Goal: Task Accomplishment & Management: Manage account settings

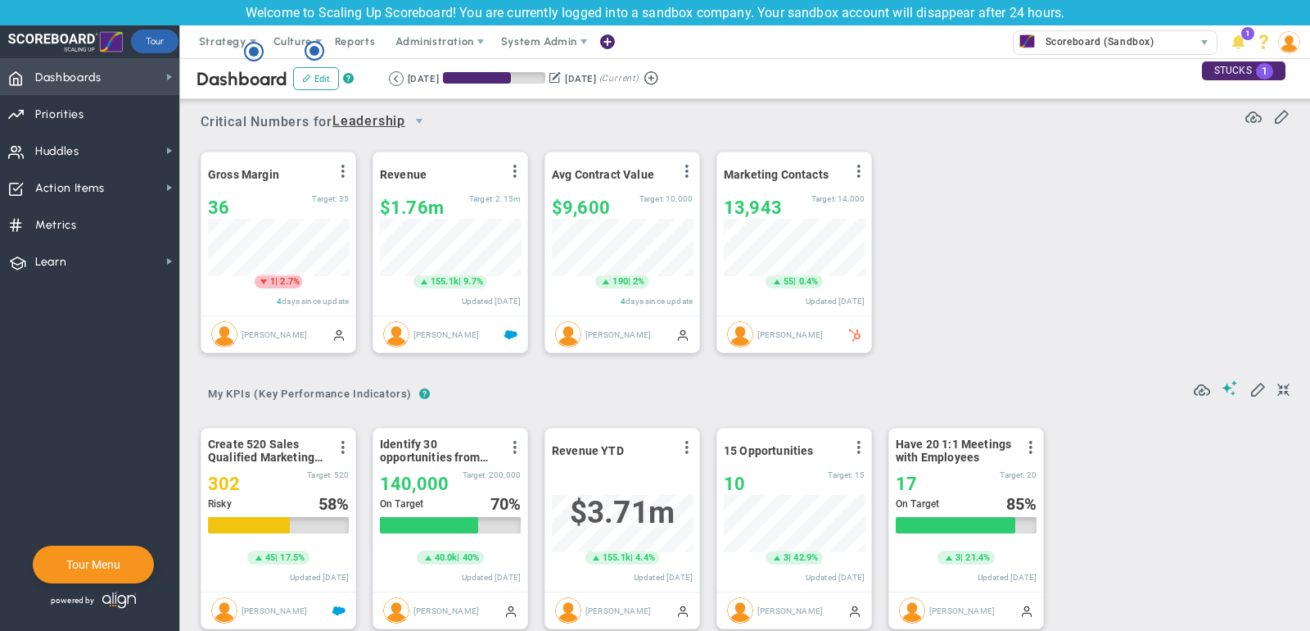
click at [124, 84] on span "Dashboards Dashboards" at bounding box center [89, 76] width 179 height 37
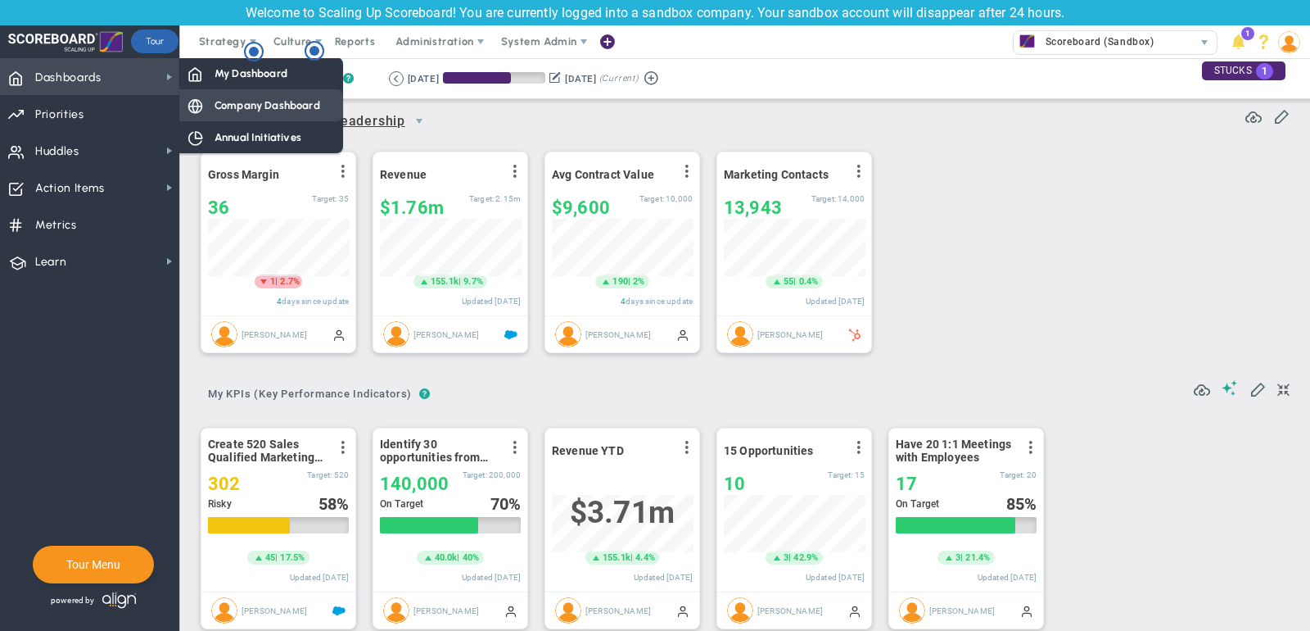
click at [258, 108] on span "Company Dashboard" at bounding box center [268, 105] width 106 height 16
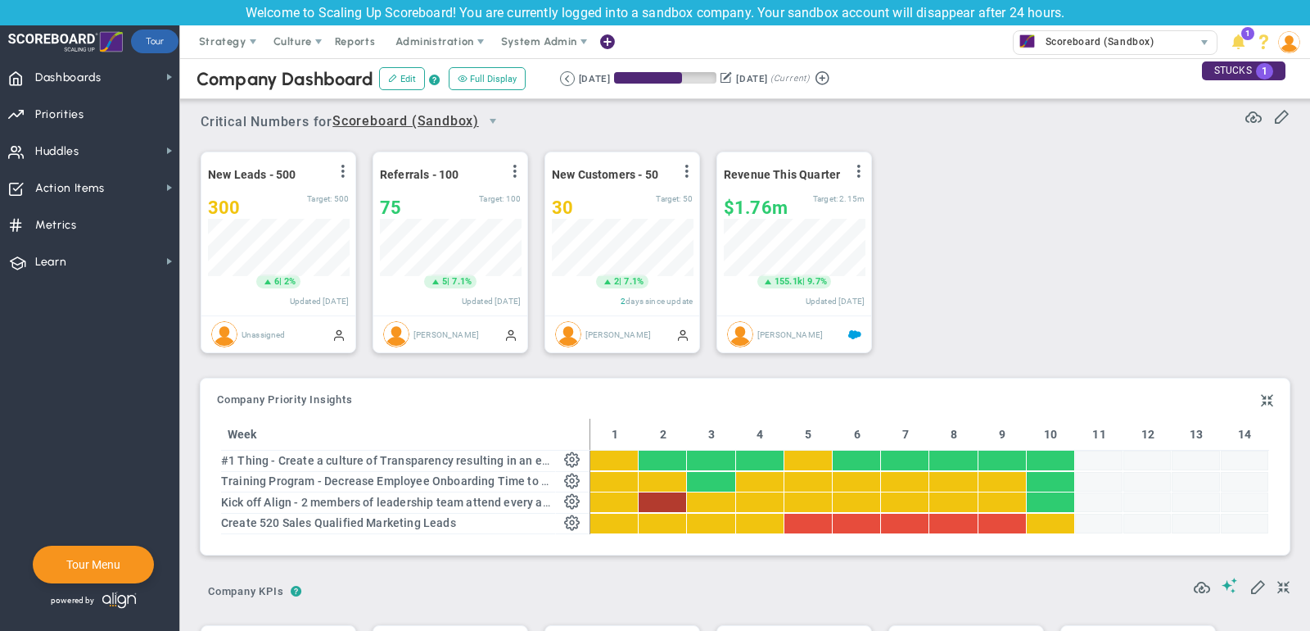
scroll to position [818962, 818878]
click at [206, 41] on span "Strategy" at bounding box center [223, 41] width 48 height 12
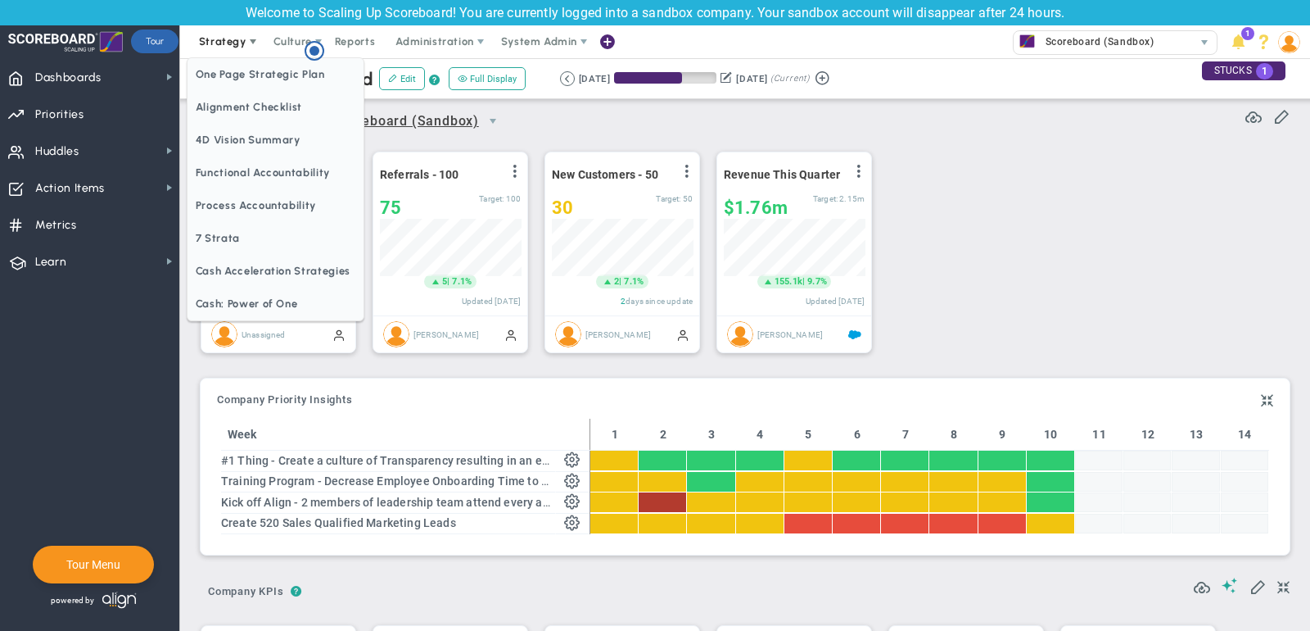
scroll to position [0, 0]
click at [216, 70] on span "One Page Strategic Plan" at bounding box center [276, 74] width 176 height 33
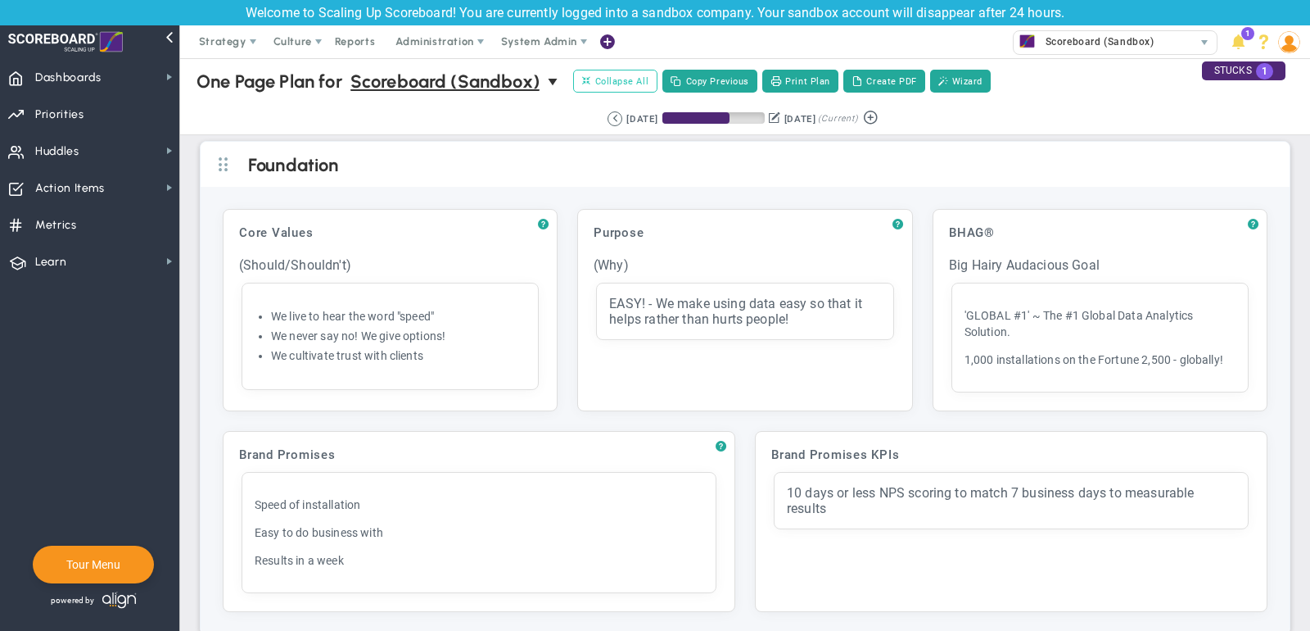
click at [635, 81] on span "Collapse All" at bounding box center [615, 81] width 66 height 15
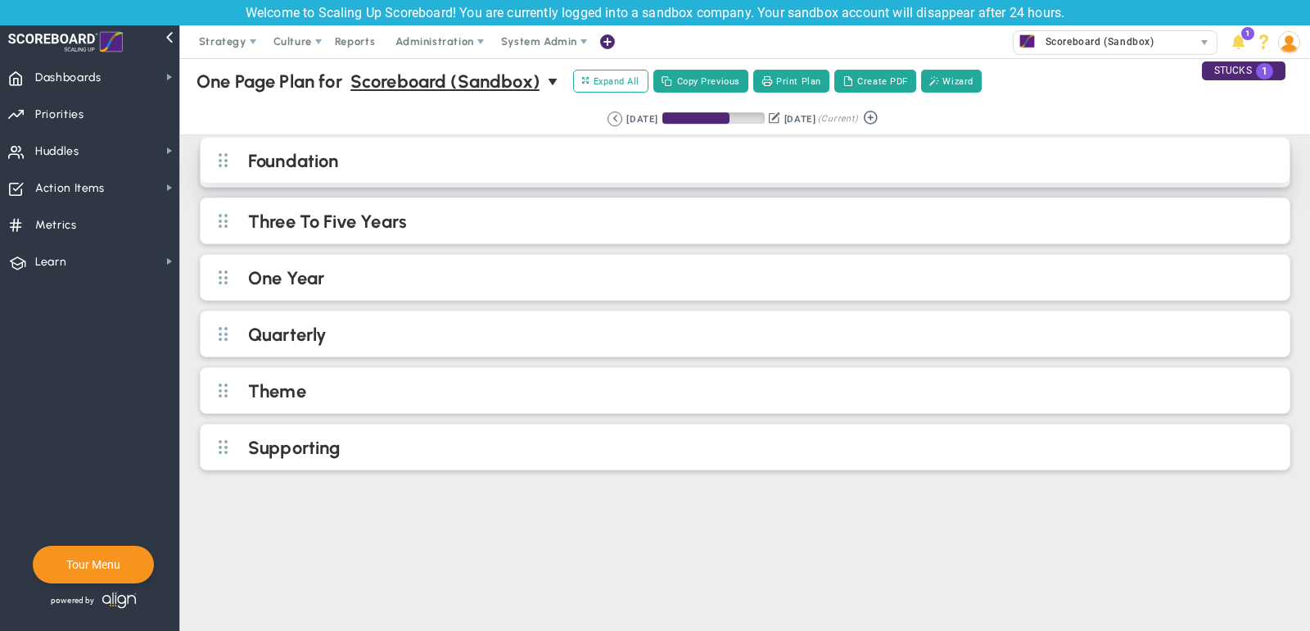
click at [401, 158] on h2 "Foundation" at bounding box center [758, 162] width 1021 height 25
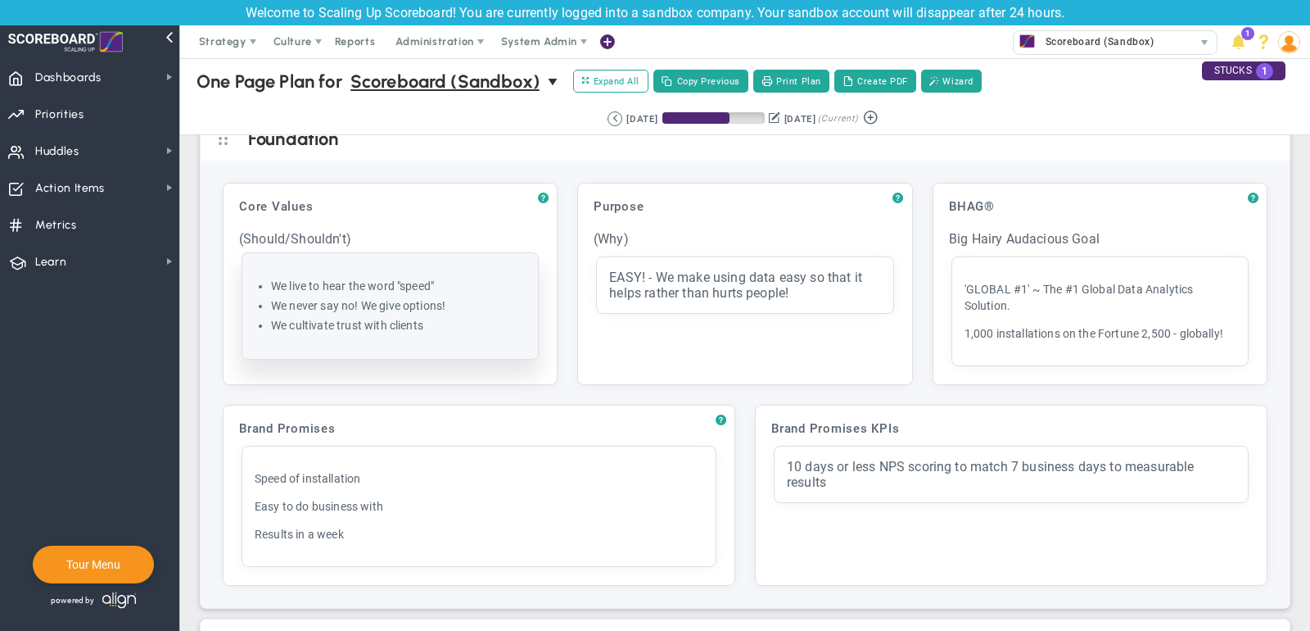
scroll to position [27, 0]
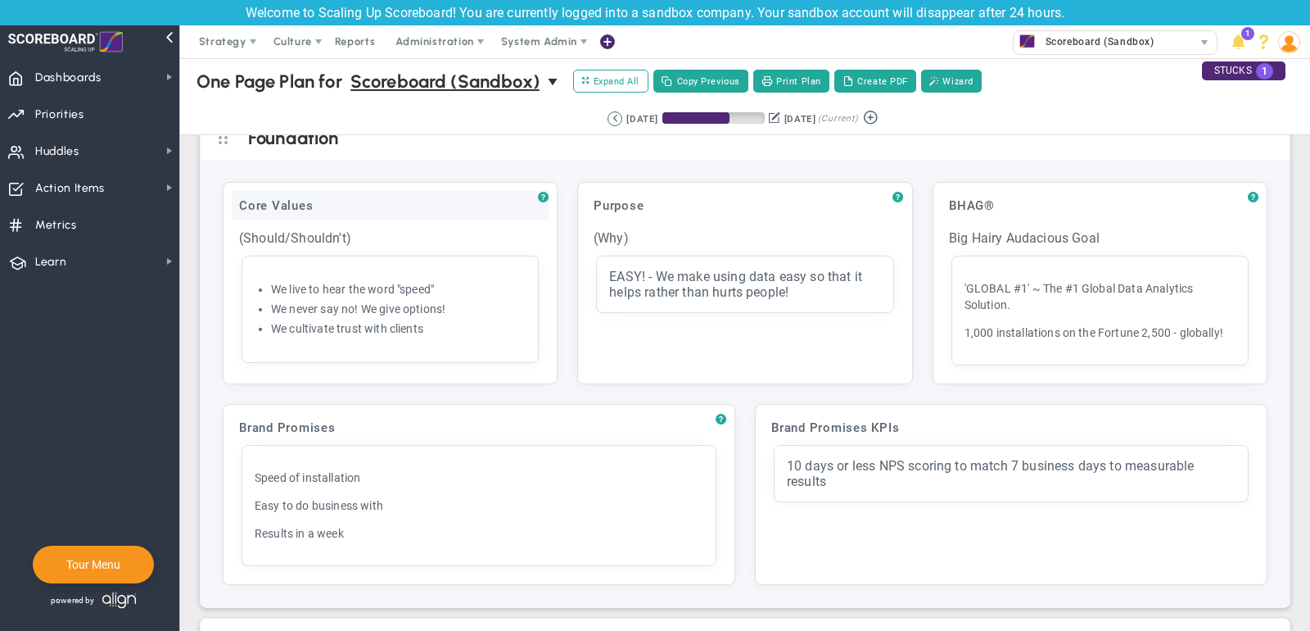
click at [416, 203] on div "Core Values" at bounding box center [390, 205] width 317 height 29
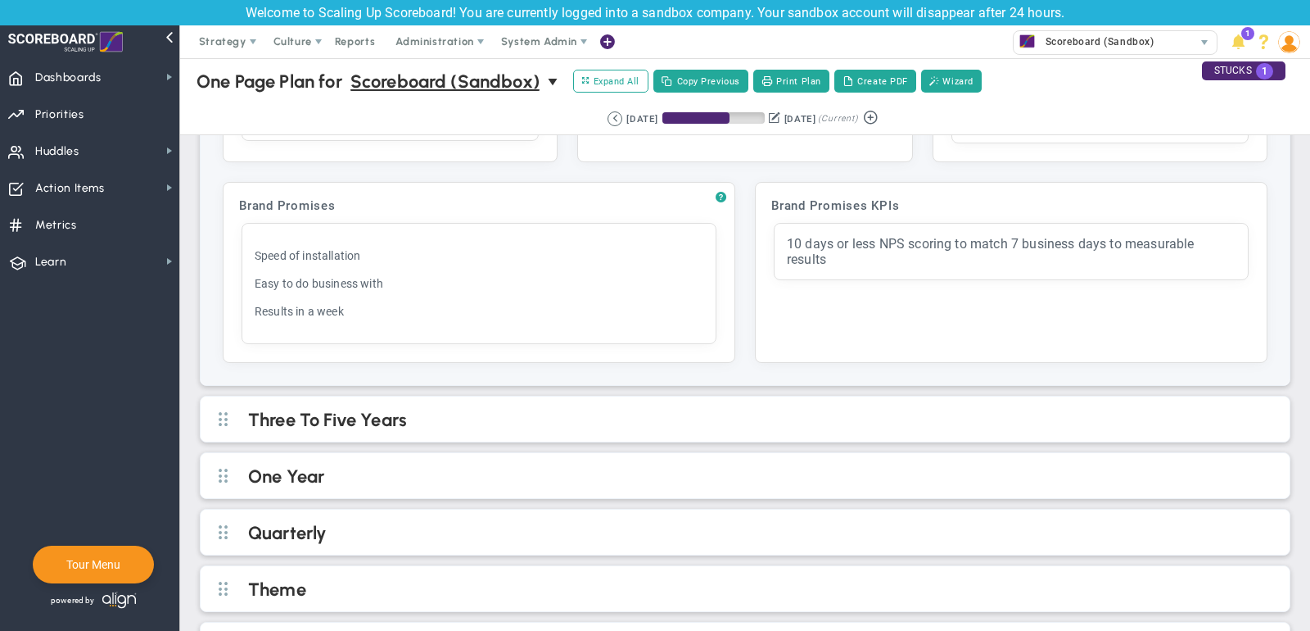
scroll to position [296, 0]
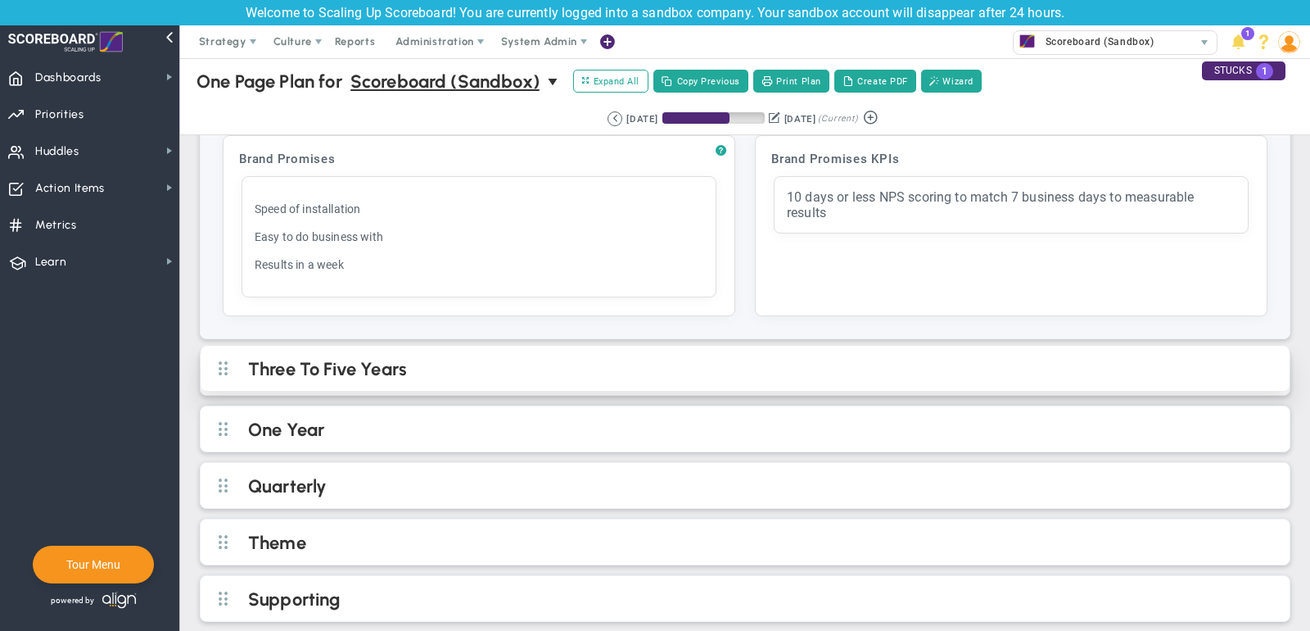
click at [578, 373] on h2 "Three To Five Years" at bounding box center [758, 370] width 1021 height 25
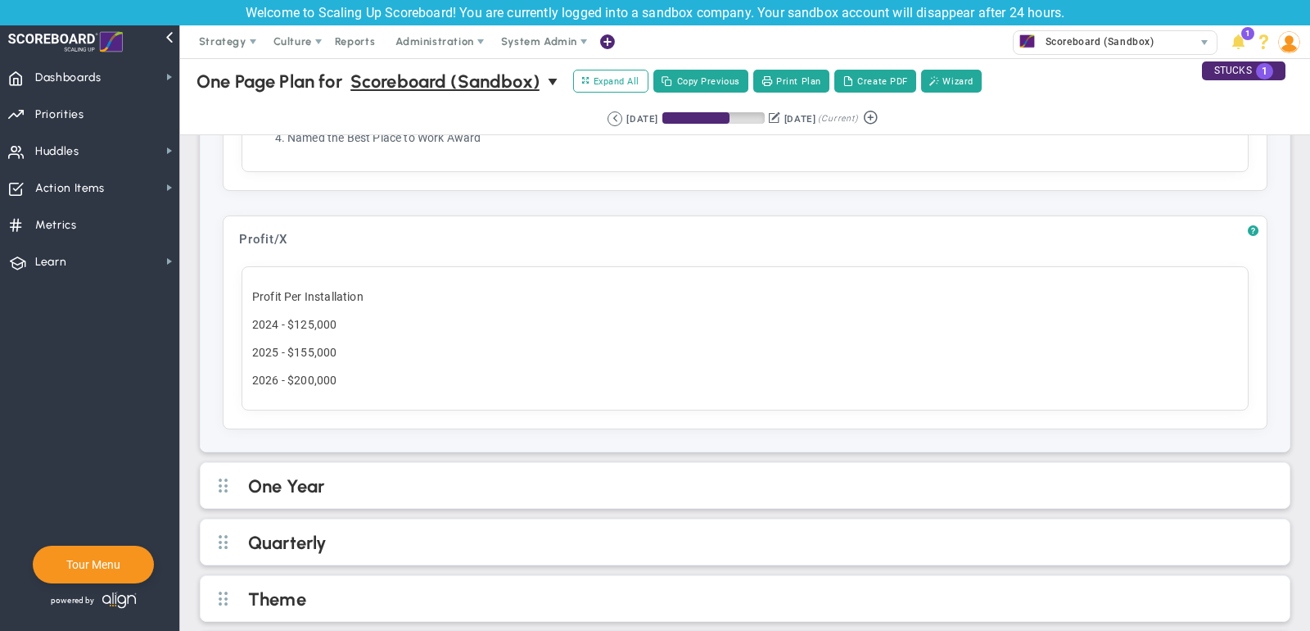
scroll to position [1134, 0]
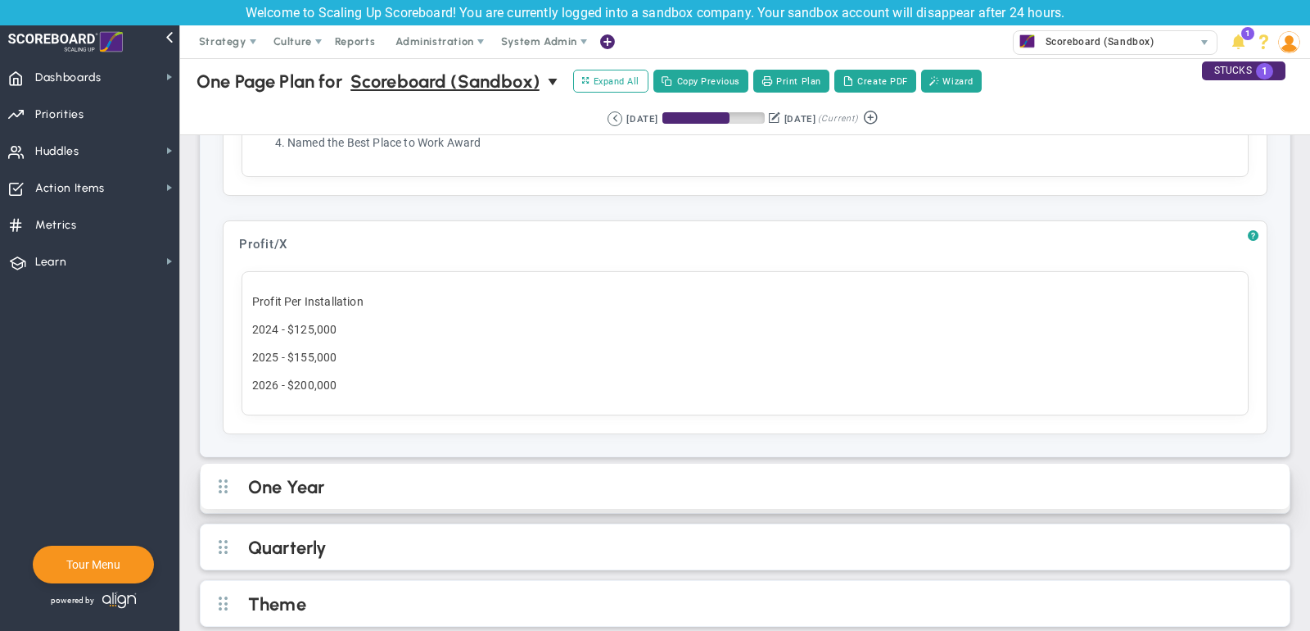
click at [548, 476] on h2 "One Year" at bounding box center [758, 488] width 1021 height 25
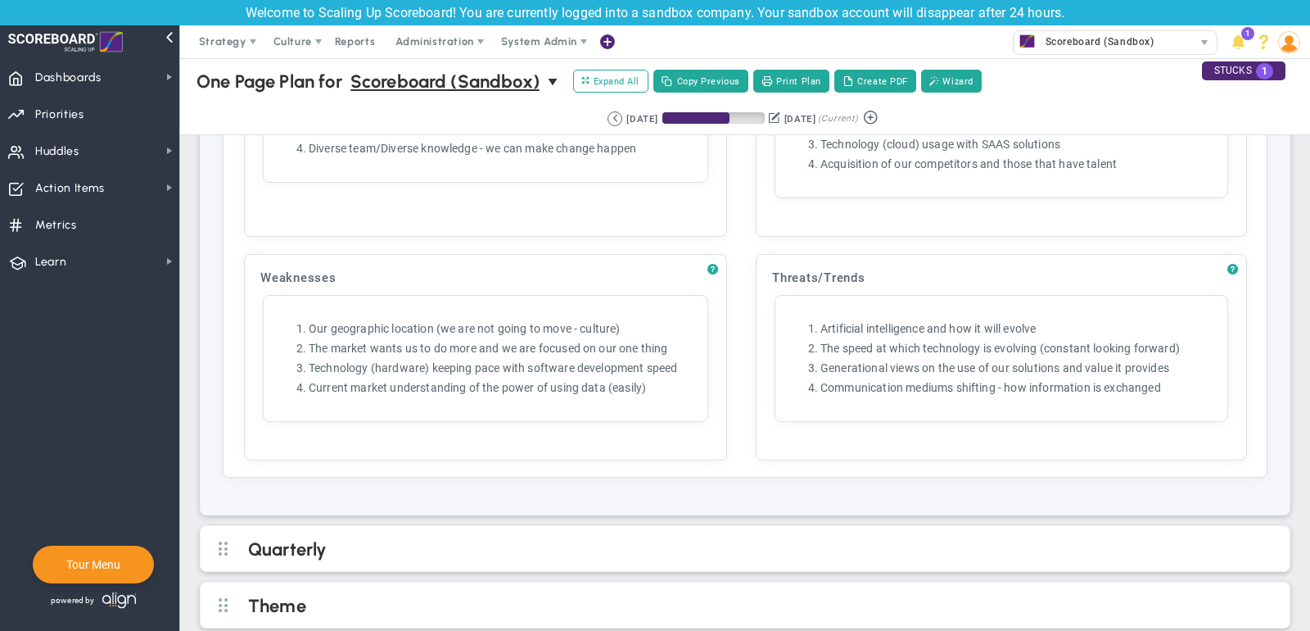
scroll to position [2890, 0]
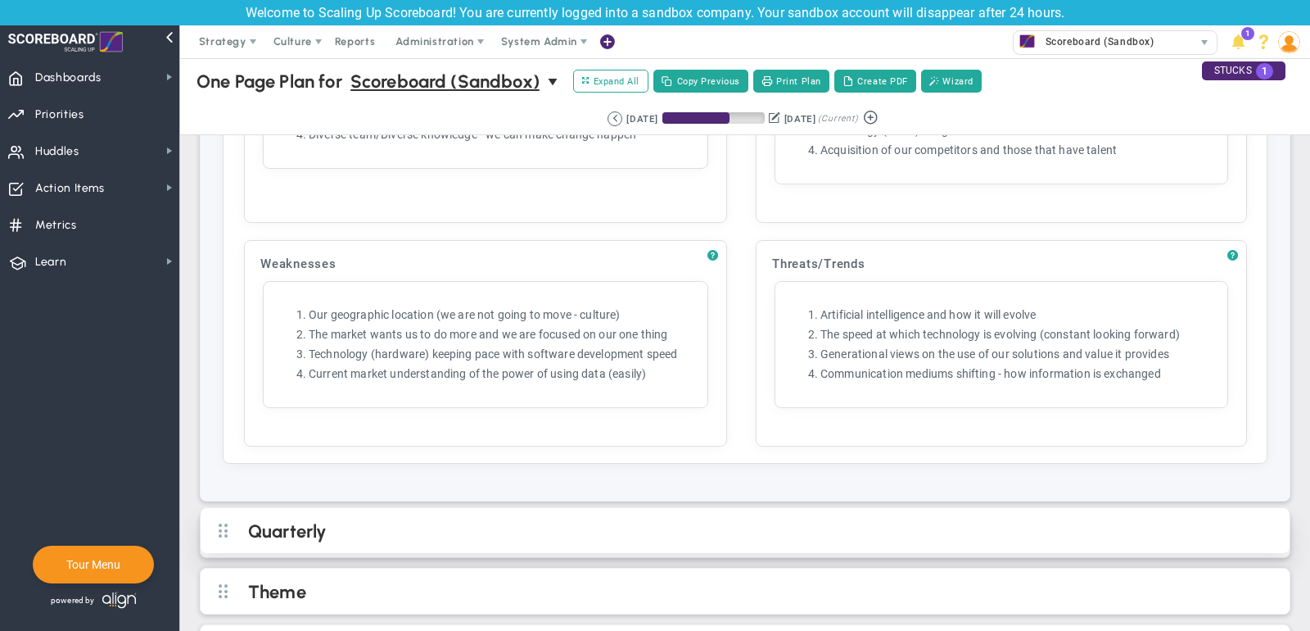
click at [576, 520] on h2 "Quarterly" at bounding box center [758, 532] width 1021 height 25
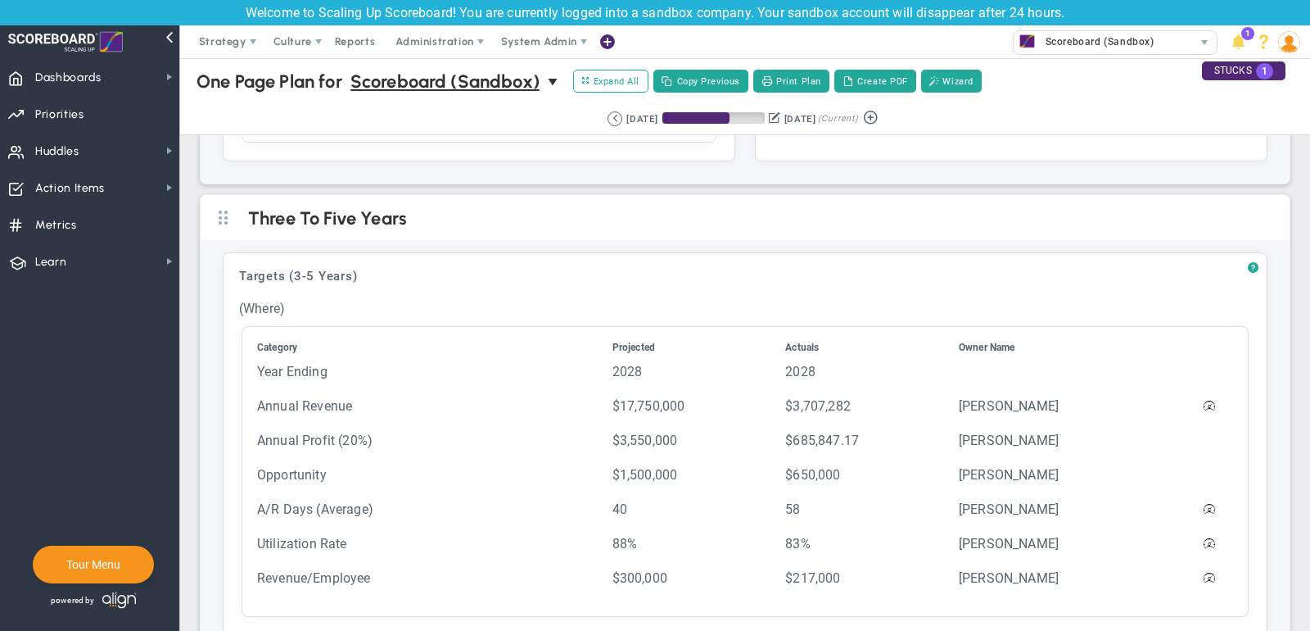
scroll to position [455, 0]
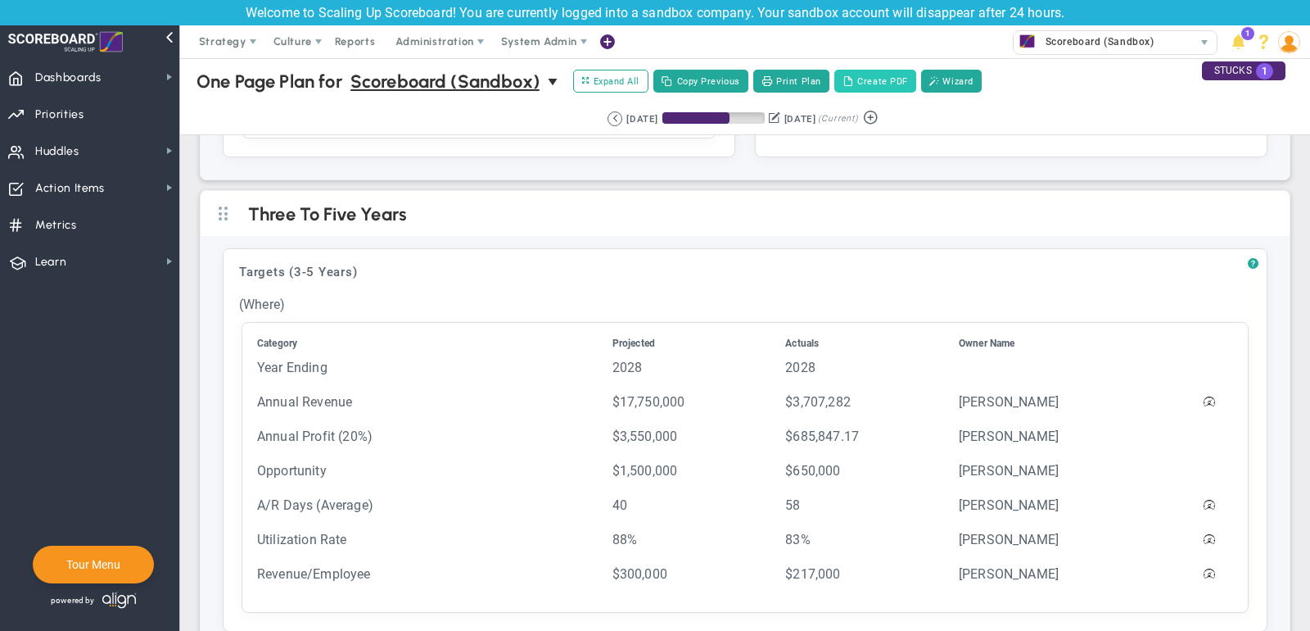
click at [890, 85] on button "Create PDF" at bounding box center [876, 81] width 82 height 23
click at [105, 85] on span "Dashboards Dashboards" at bounding box center [89, 76] width 179 height 37
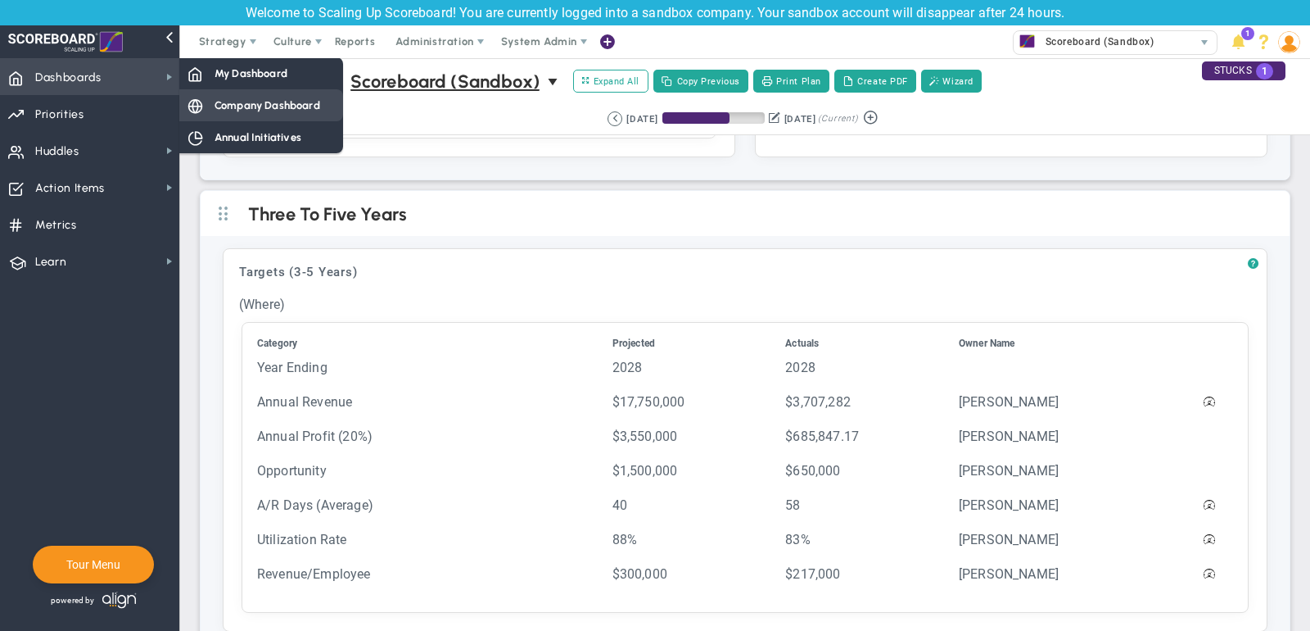
click at [252, 97] on div "Company Dashboard" at bounding box center [261, 105] width 164 height 32
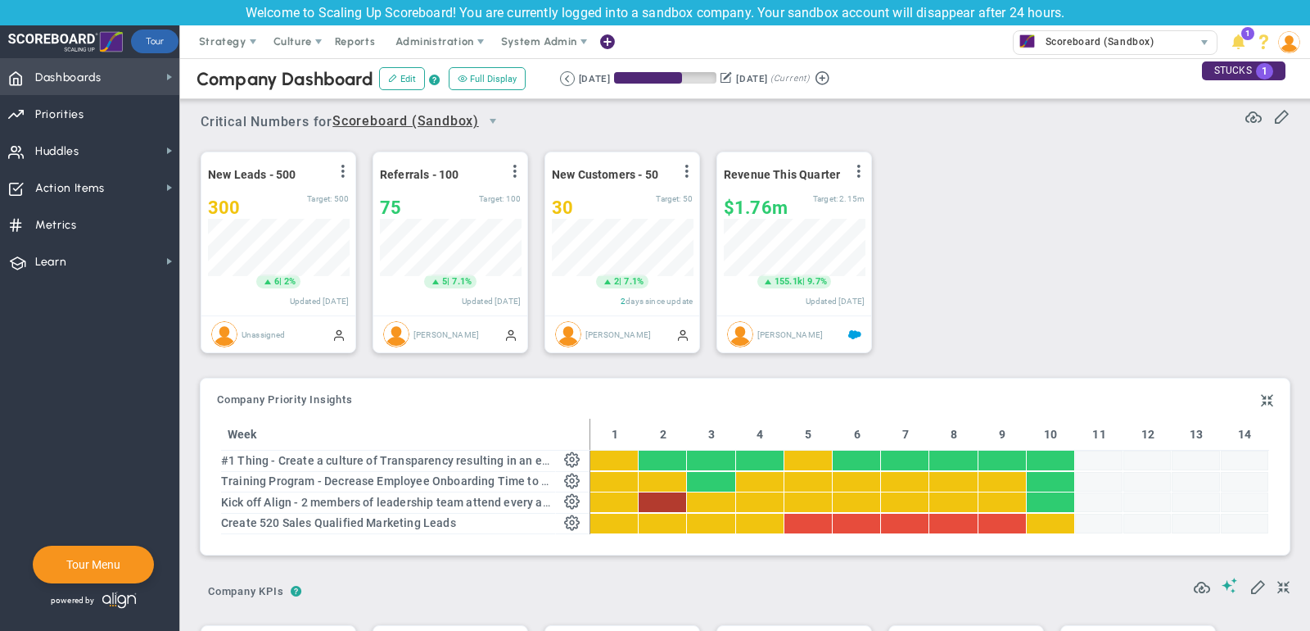
scroll to position [818962, 818878]
click at [492, 116] on span "select" at bounding box center [492, 121] width 13 height 13
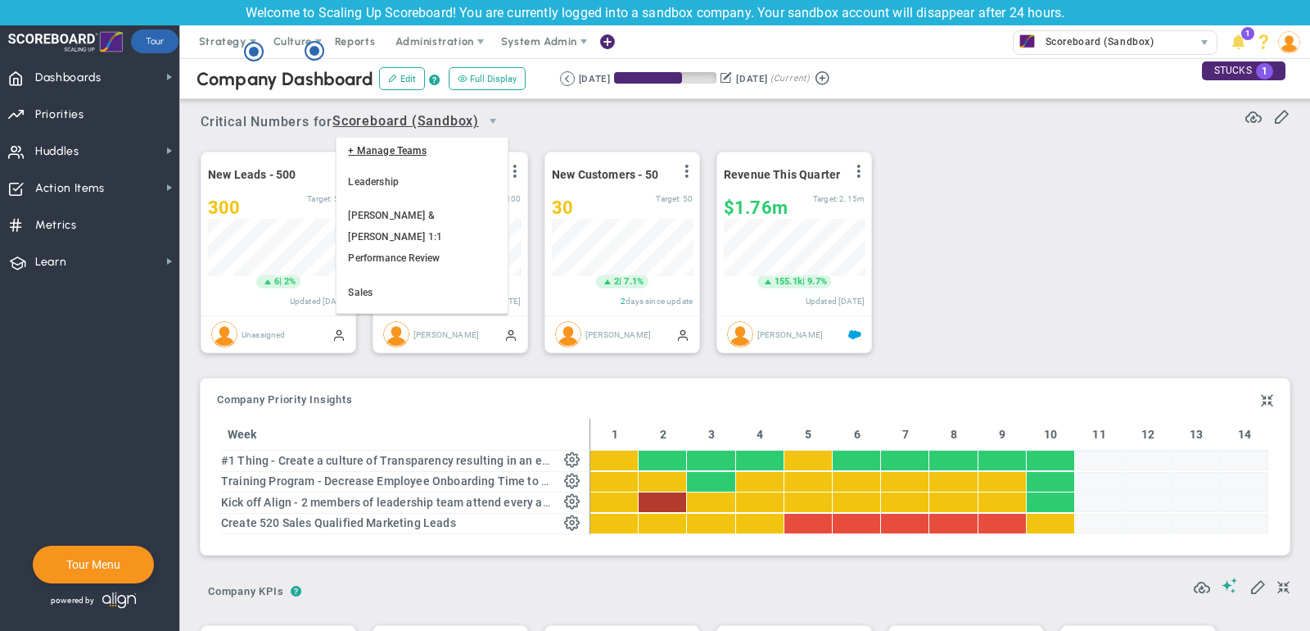
click at [733, 121] on div "Critical Numbers for Scoreboard (Sandbox) 0 Critical Numbers for Scoreboard (Sa…" at bounding box center [745, 116] width 1089 height 43
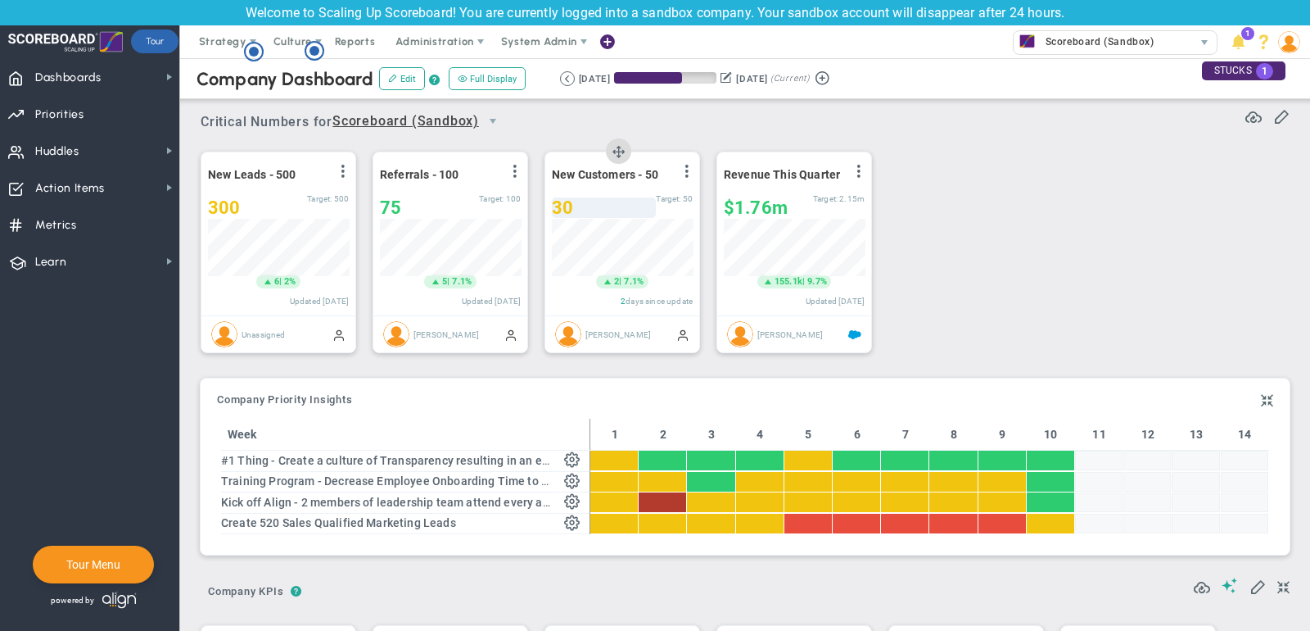
click at [591, 201] on div "30" at bounding box center [604, 207] width 104 height 20
type input "32"
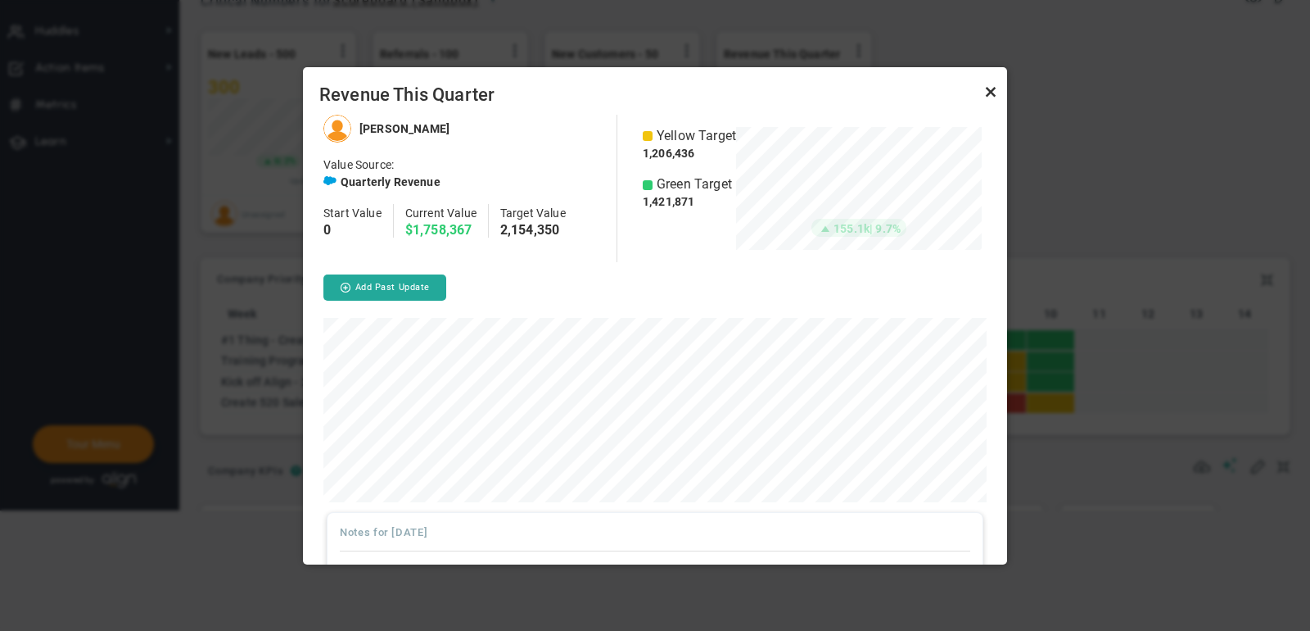
click at [995, 93] on link "Close" at bounding box center [991, 92] width 20 height 20
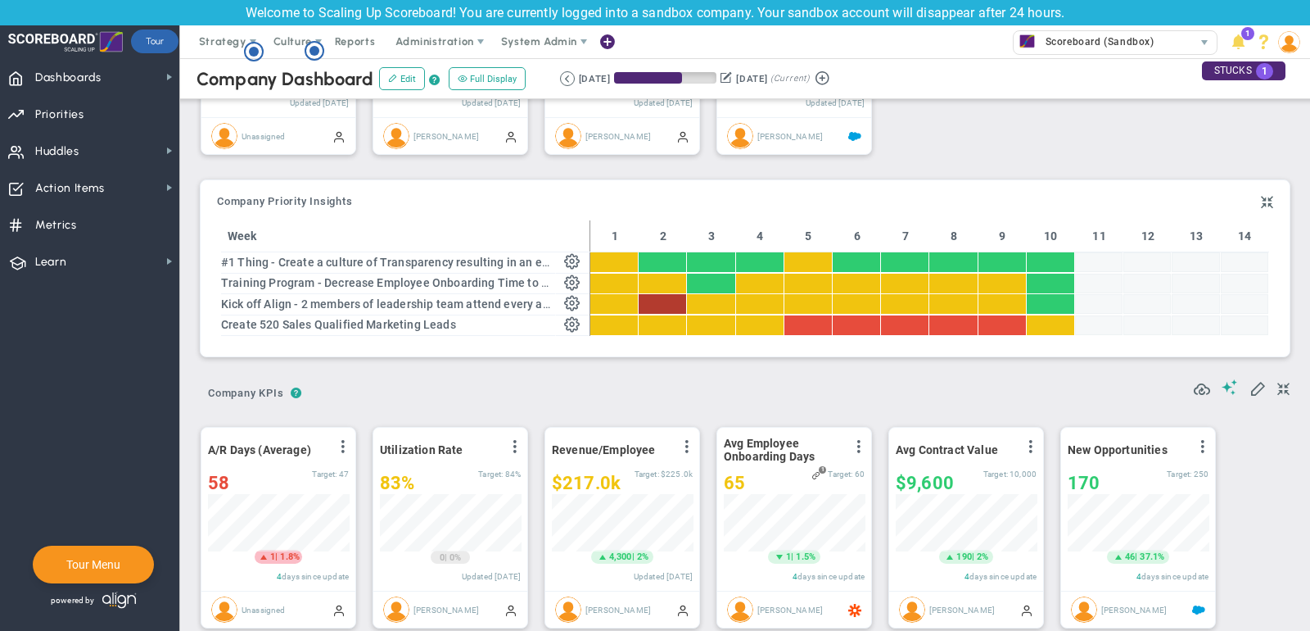
scroll to position [195, 0]
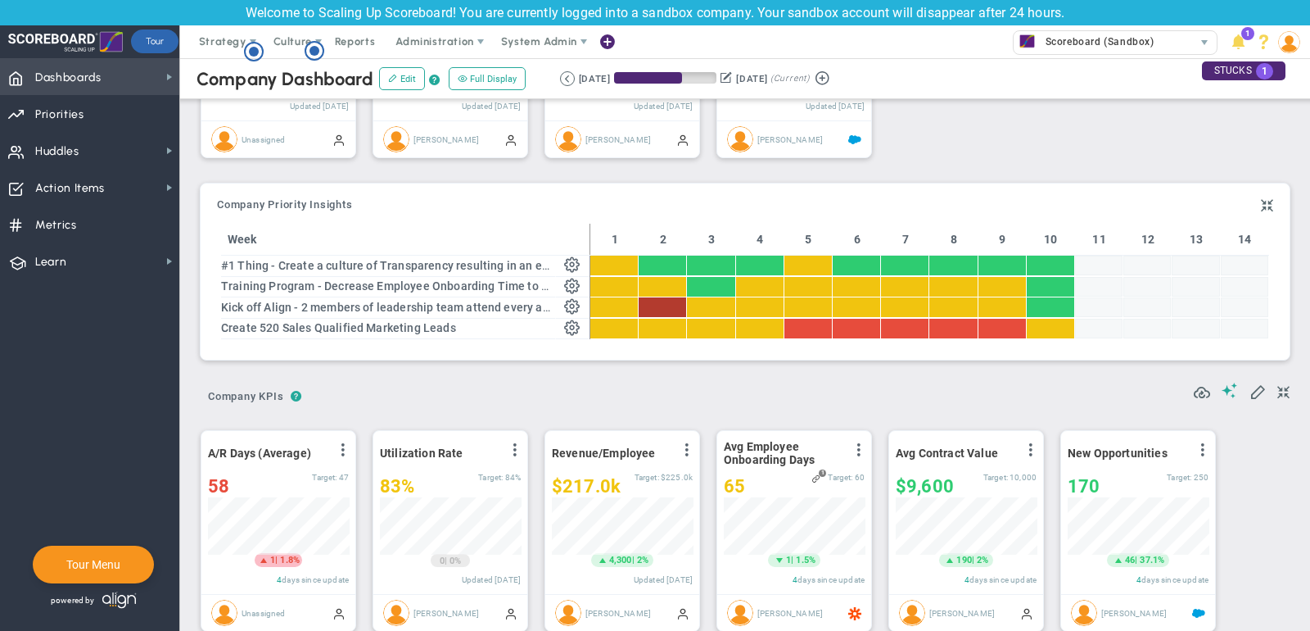
click at [137, 79] on span "Dashboards Dashboards" at bounding box center [89, 76] width 179 height 37
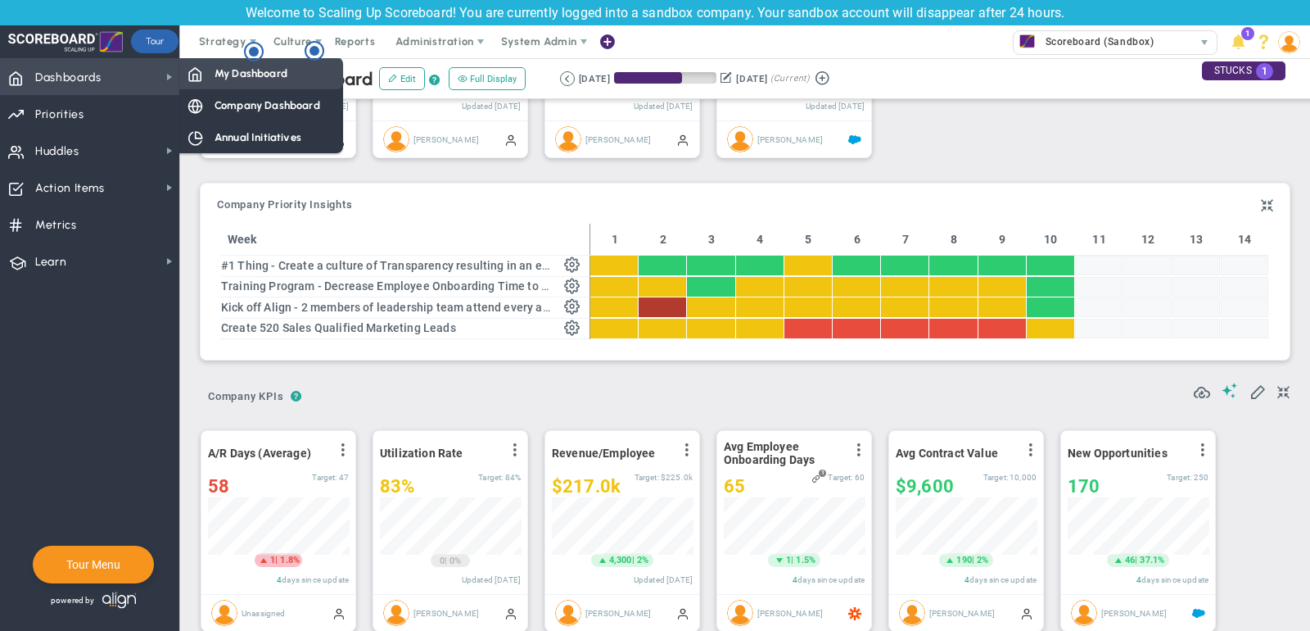
click at [237, 76] on span "My Dashboard" at bounding box center [251, 74] width 73 height 16
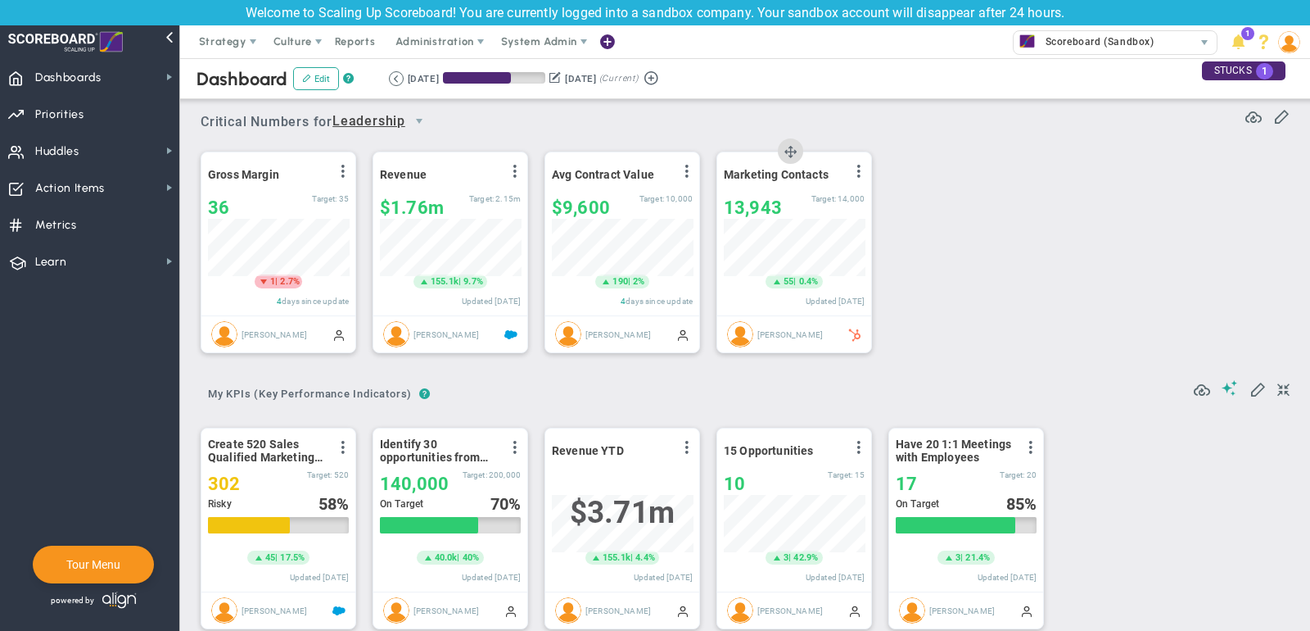
scroll to position [57, 141]
click at [138, 107] on span "Priorities Projects OKR Tree Priorities Projects OKRs" at bounding box center [89, 113] width 179 height 37
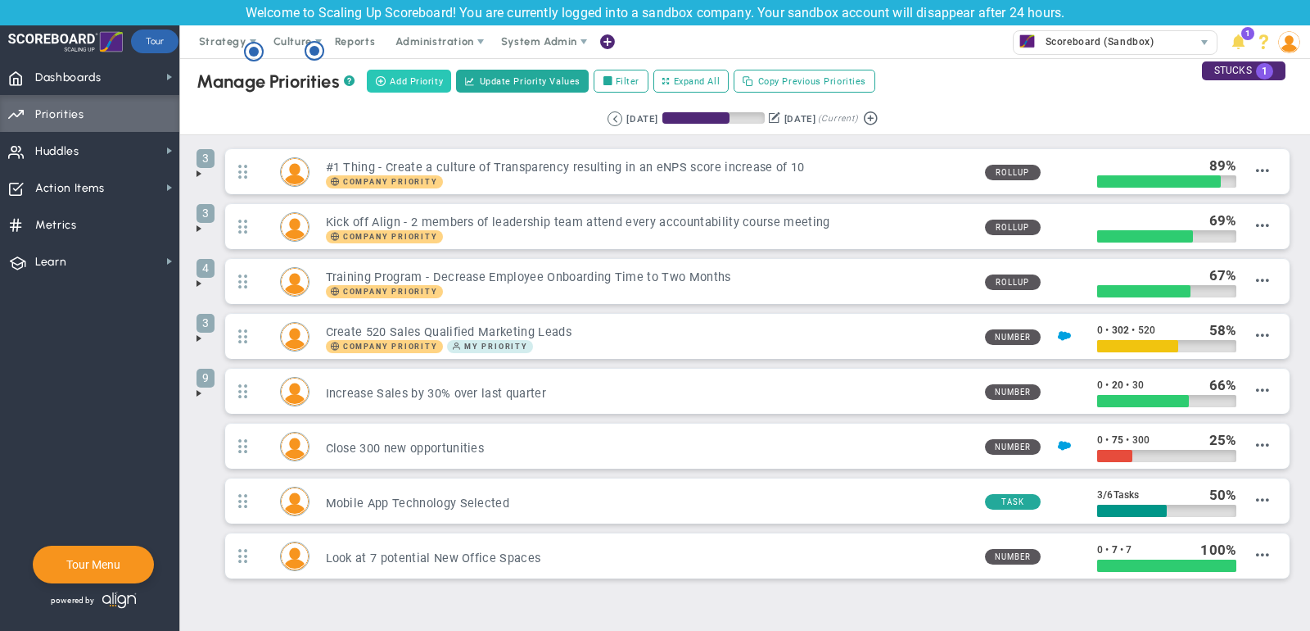
click at [426, 77] on span "Add Priority" at bounding box center [416, 82] width 53 height 14
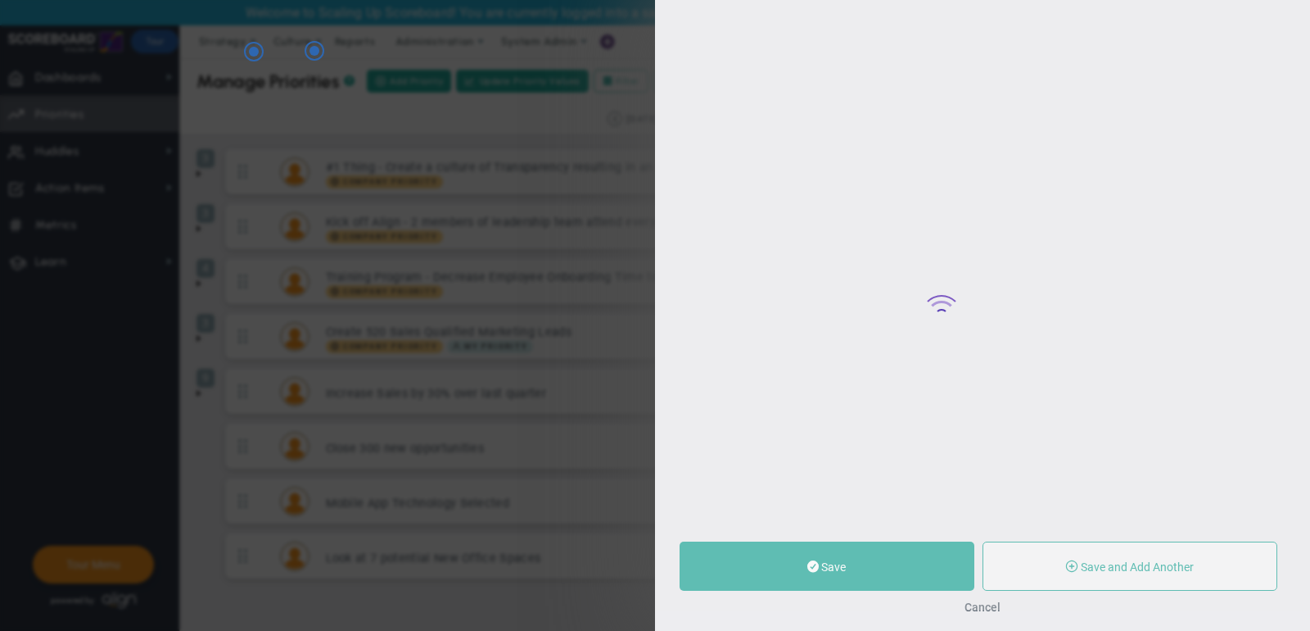
type input "0"
radio input "true"
type input "[PERSON_NAME]"
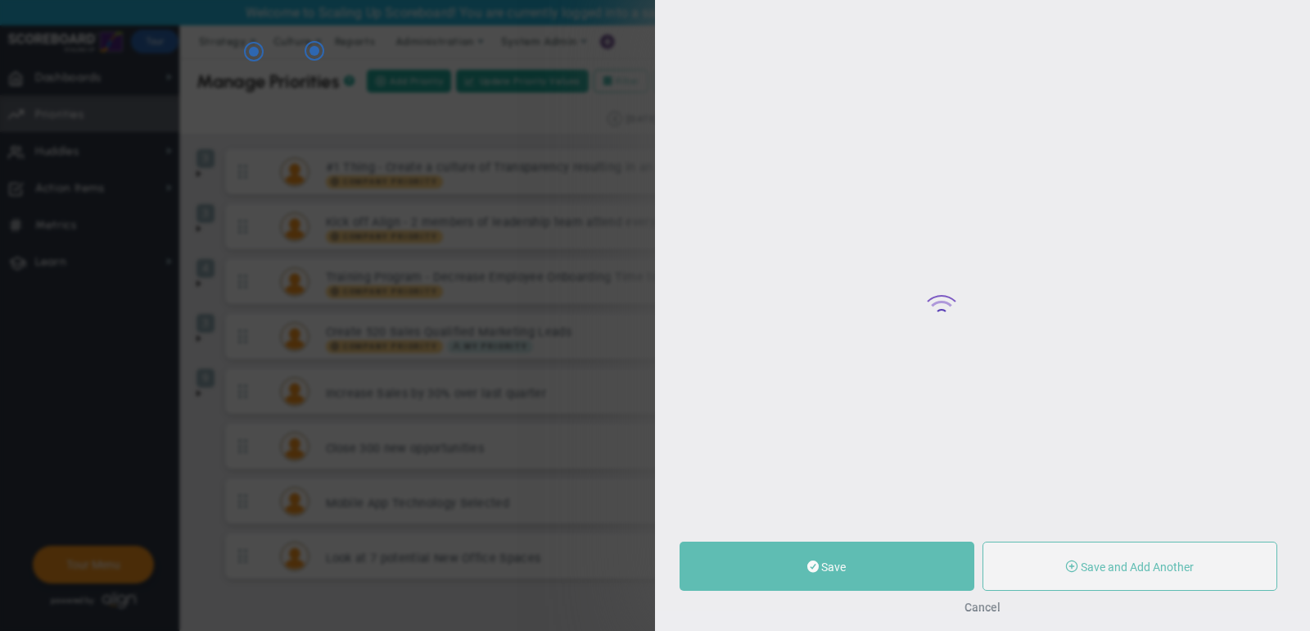
type input "0"
radio input "true"
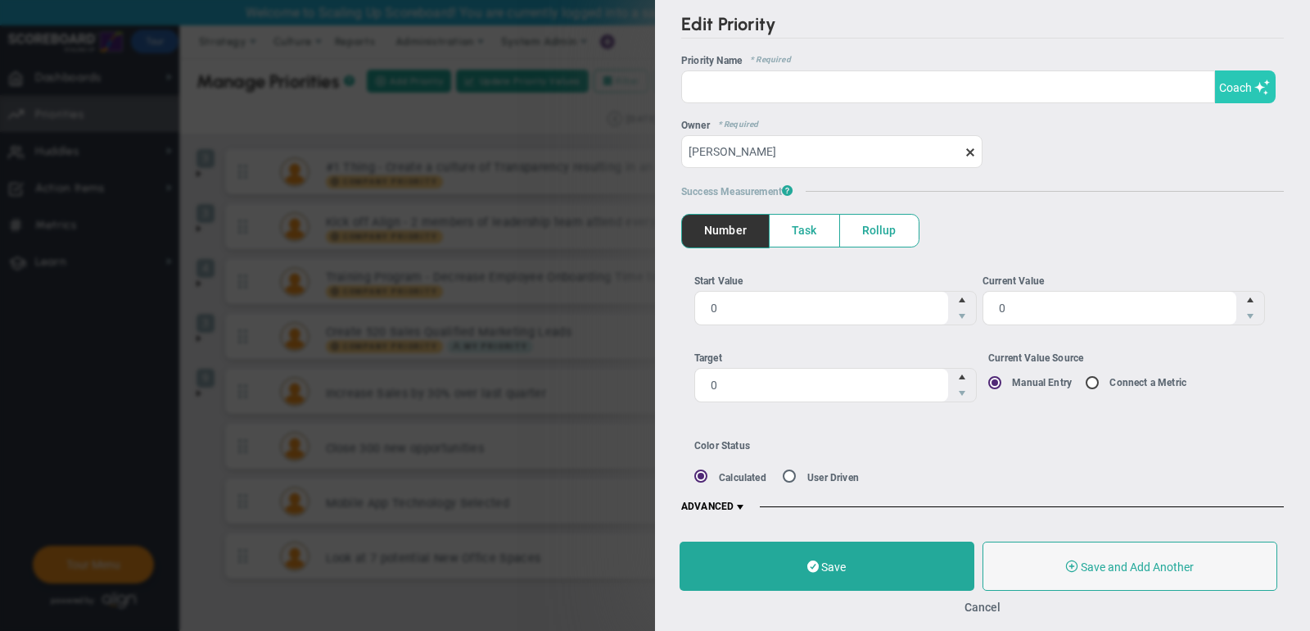
click at [1244, 88] on span "Coach" at bounding box center [1236, 87] width 33 height 13
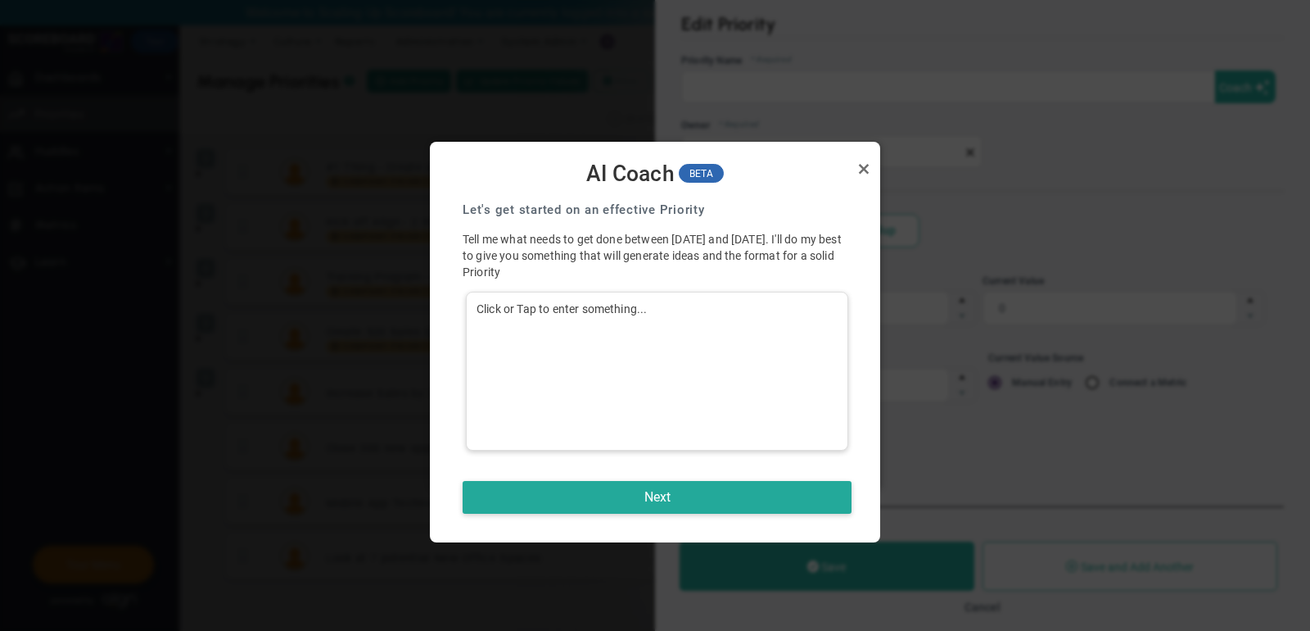
click at [692, 337] on div "Click or Tap to enter something..." at bounding box center [657, 371] width 382 height 159
click at [657, 498] on button "Next" at bounding box center [657, 497] width 389 height 33
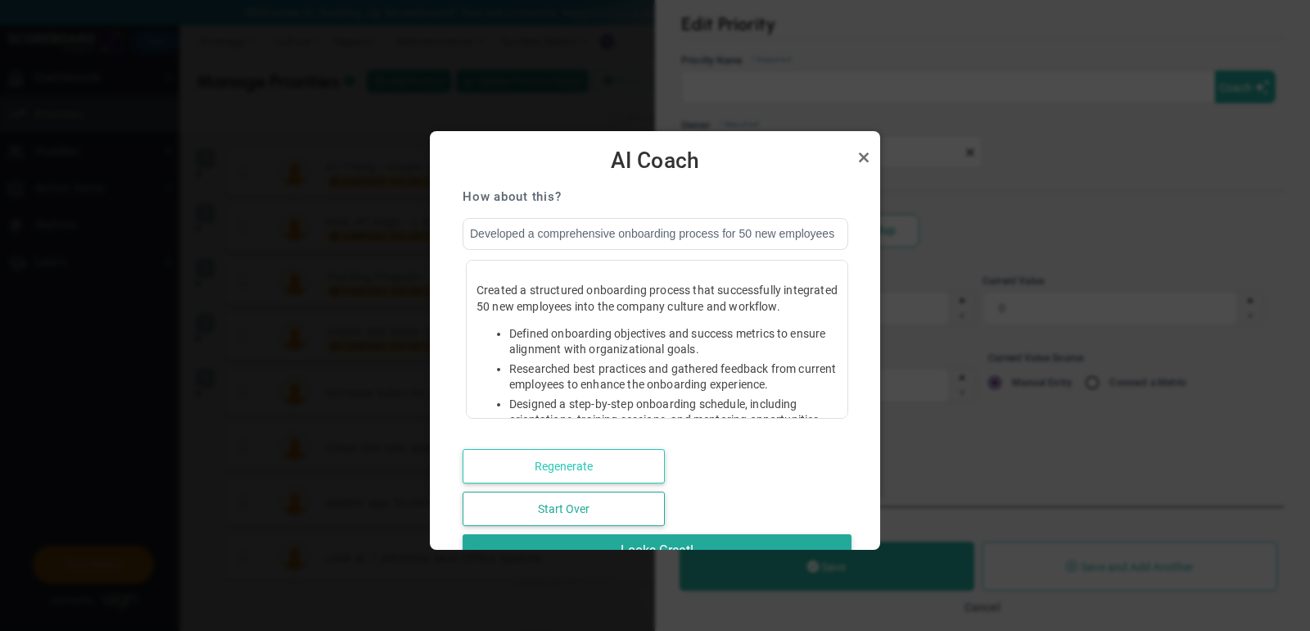
click at [587, 464] on button "Regenerate" at bounding box center [564, 466] width 202 height 34
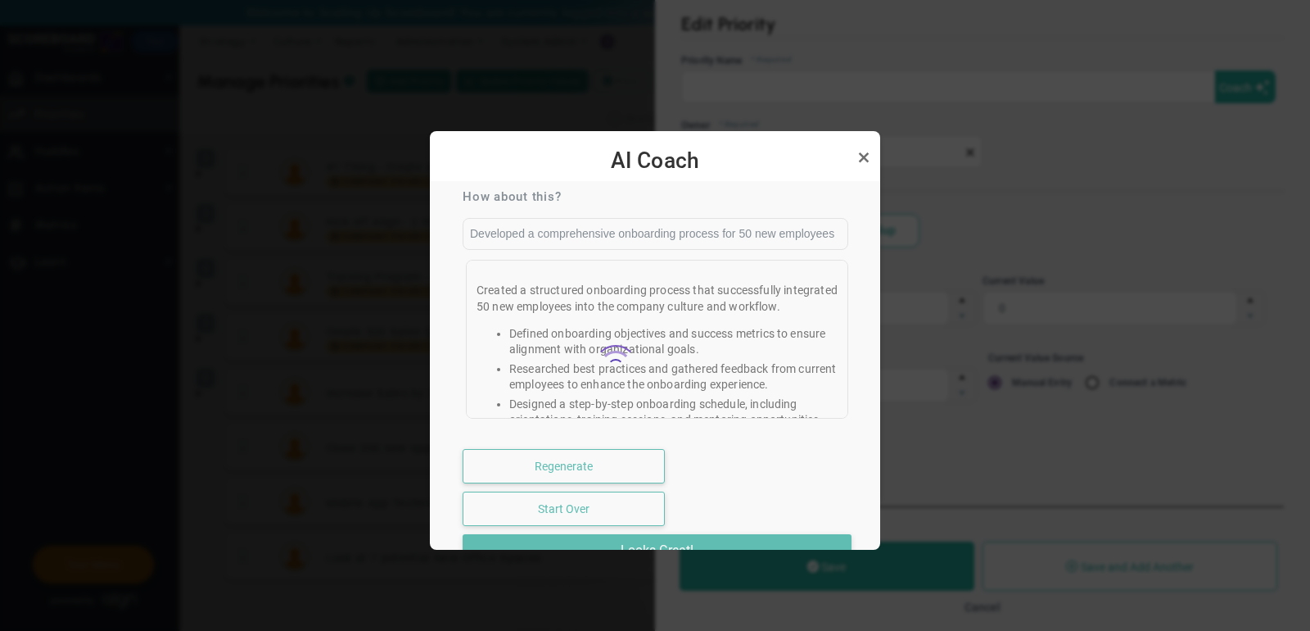
type input "Developed a Comprehensive Onboarding Process Measured by 100% Employee Feedback"
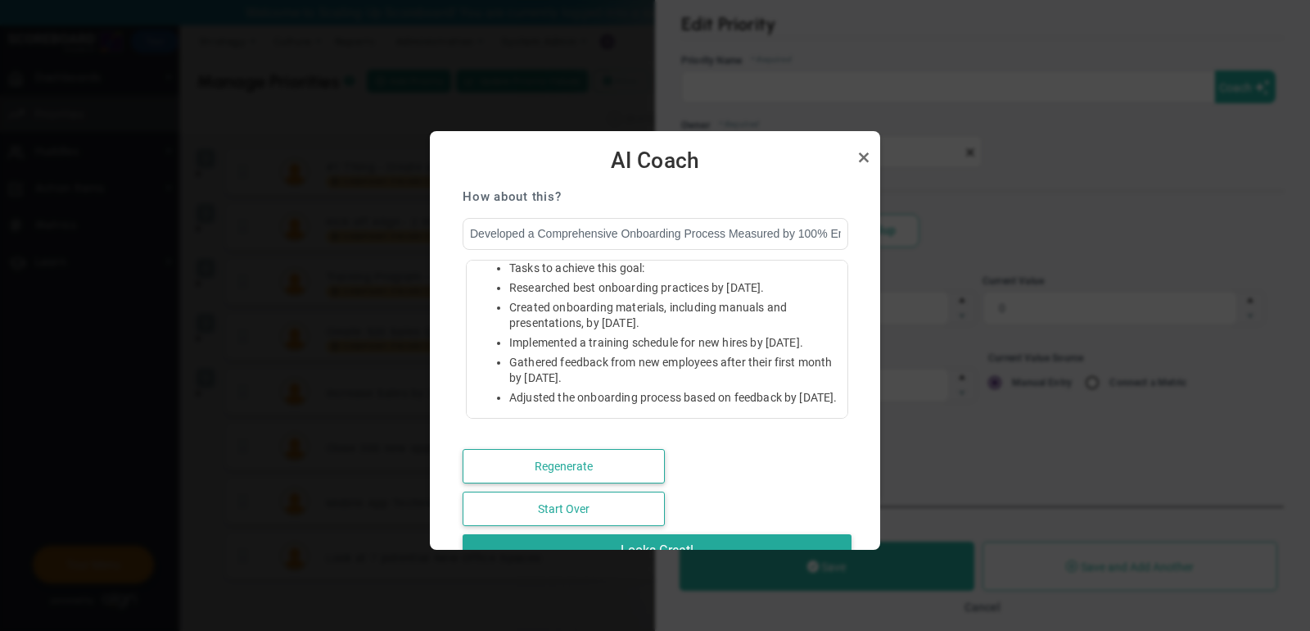
scroll to position [150, 0]
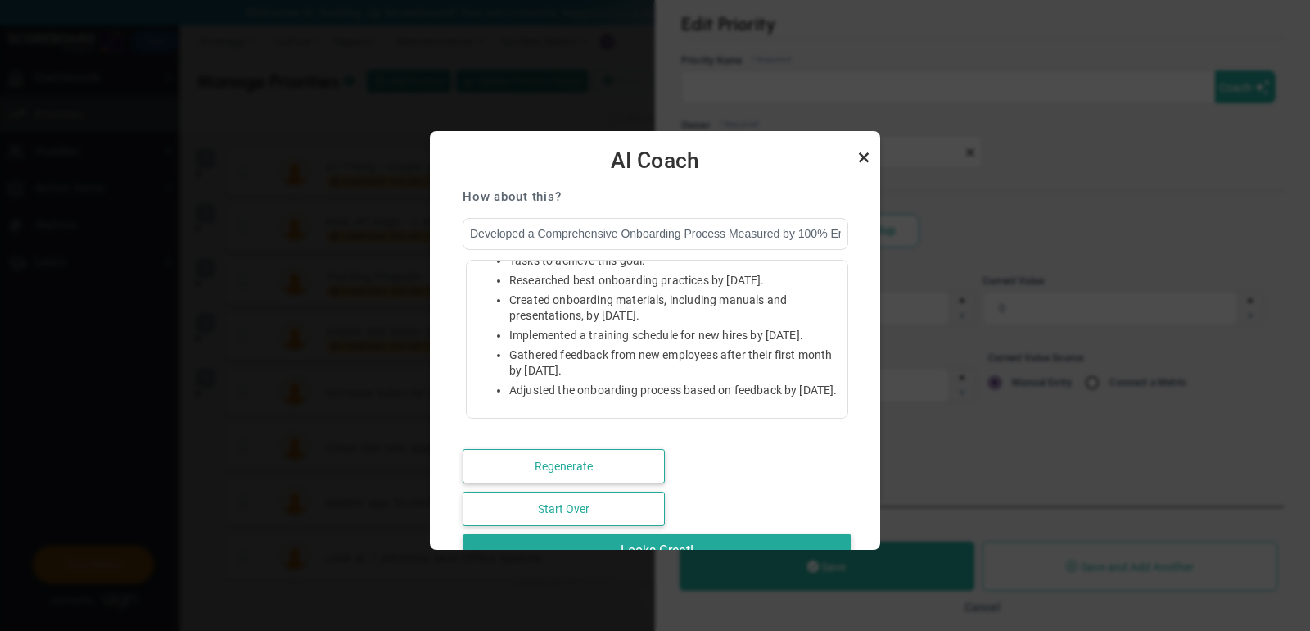
click at [867, 162] on link "Close" at bounding box center [864, 157] width 20 height 20
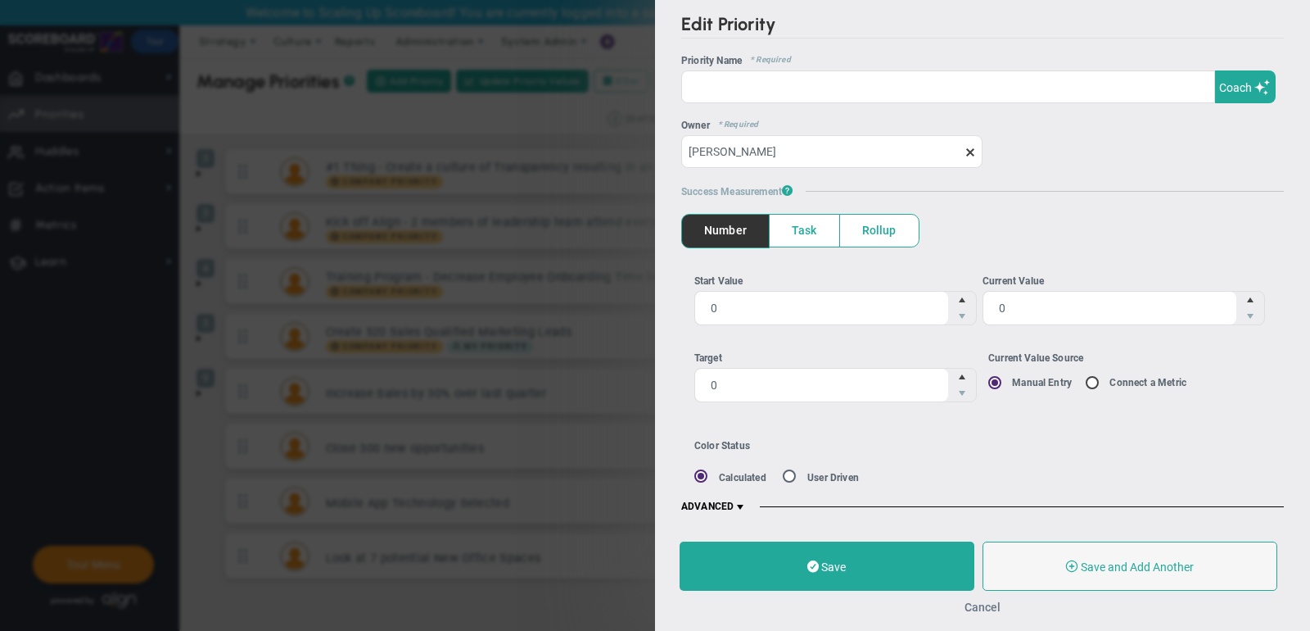
click at [982, 603] on button "Cancel" at bounding box center [983, 606] width 36 height 13
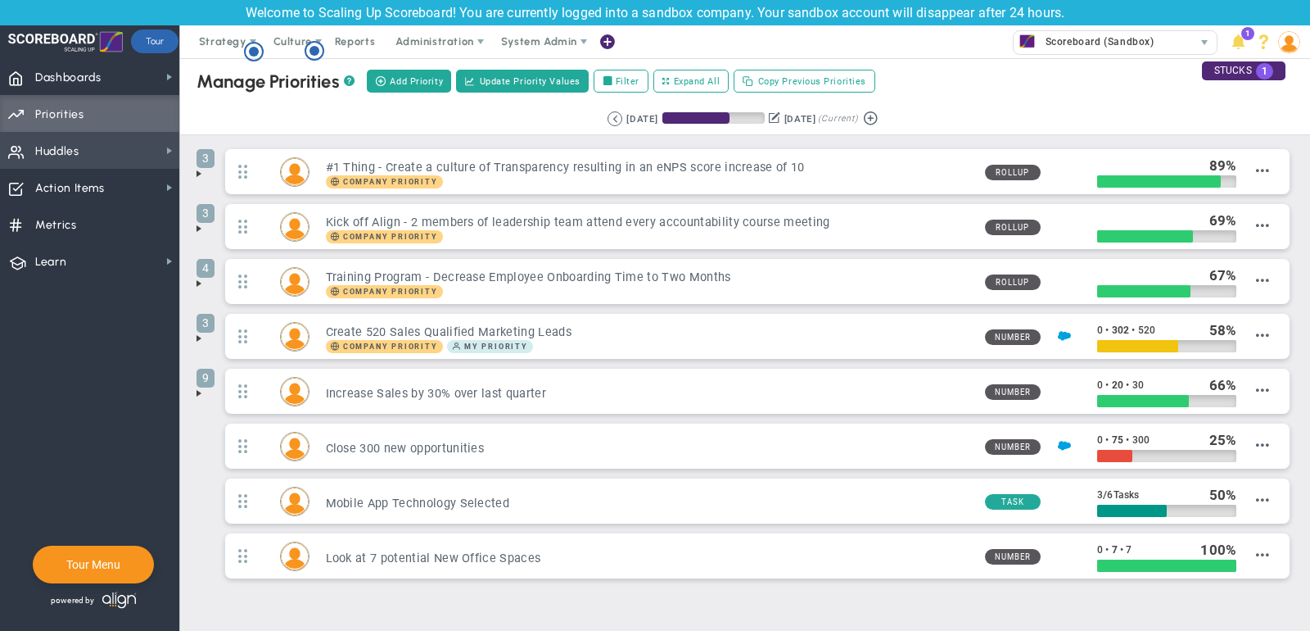
click at [87, 159] on span "Huddles Huddles" at bounding box center [89, 150] width 179 height 37
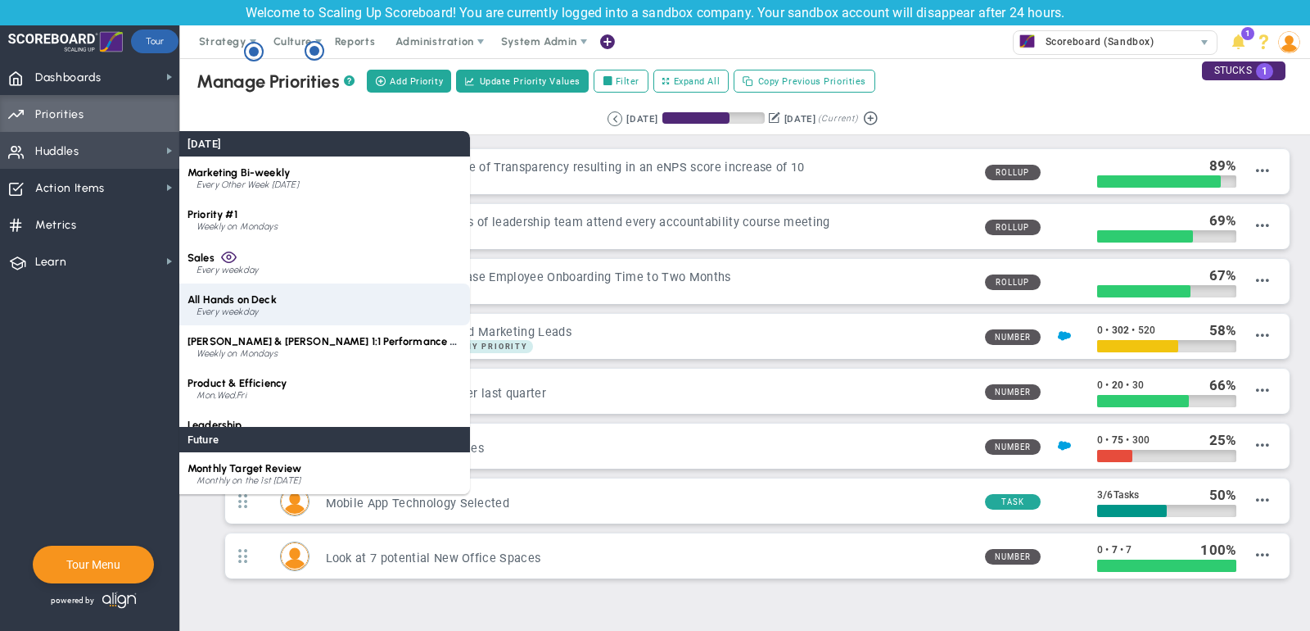
click at [239, 299] on span "All Hands on Deck" at bounding box center [232, 299] width 89 height 12
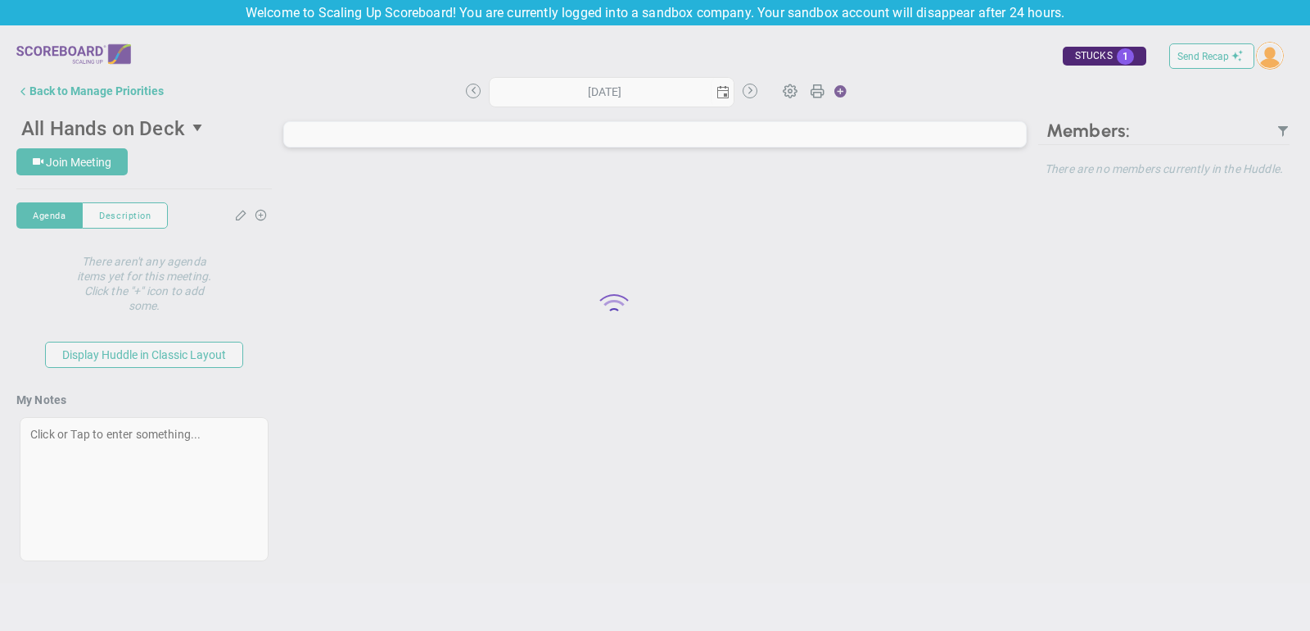
type input "Monday, September 15, 2025"
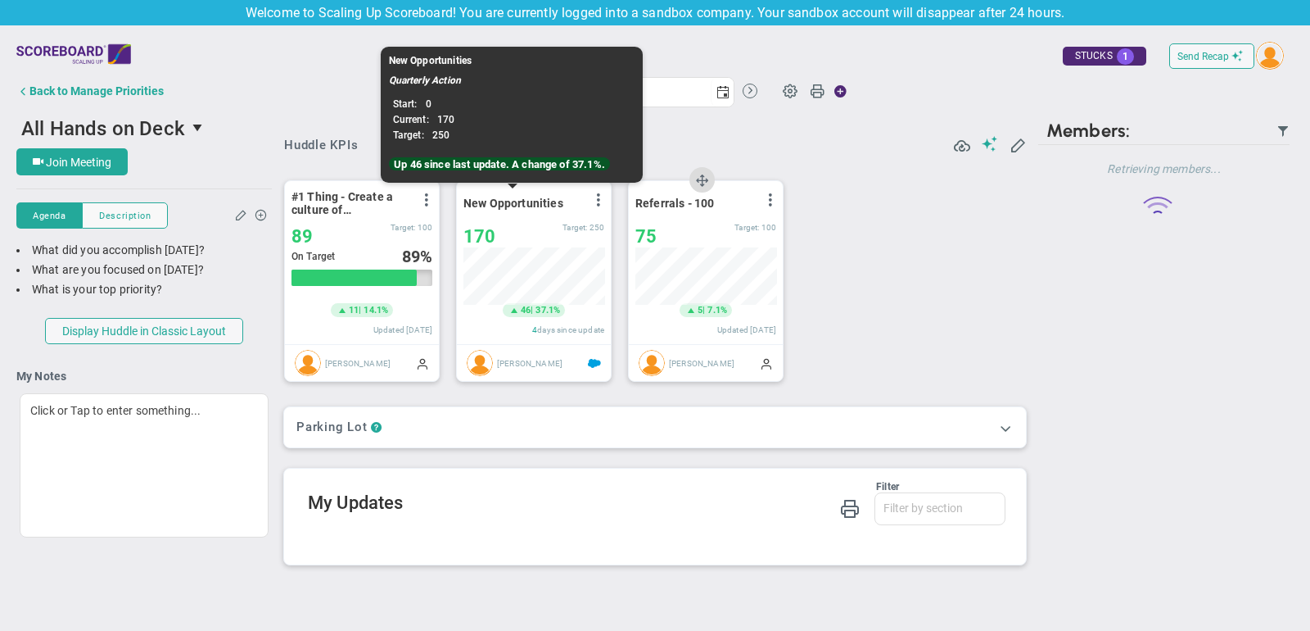
scroll to position [57, 141]
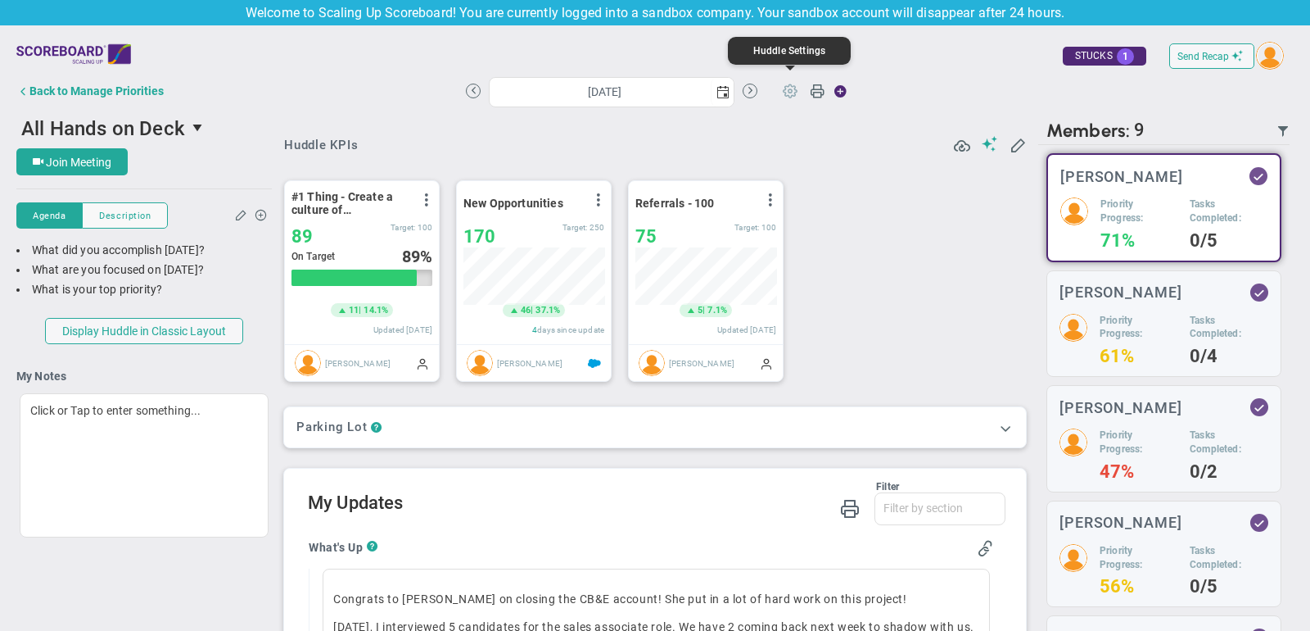
click at [787, 84] on span at bounding box center [790, 90] width 31 height 31
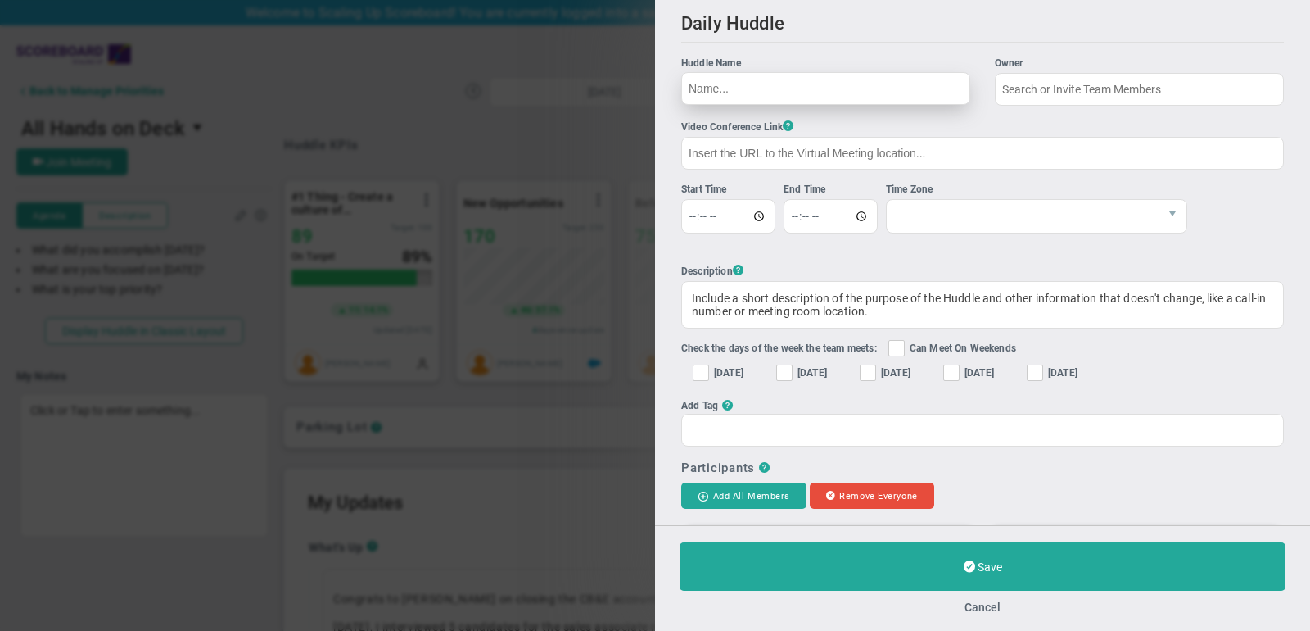
type input "All Hands on Deck"
type input "https://zoom.us/"
type input "11:47:00"
type input "12:02:00"
checkbox input "true"
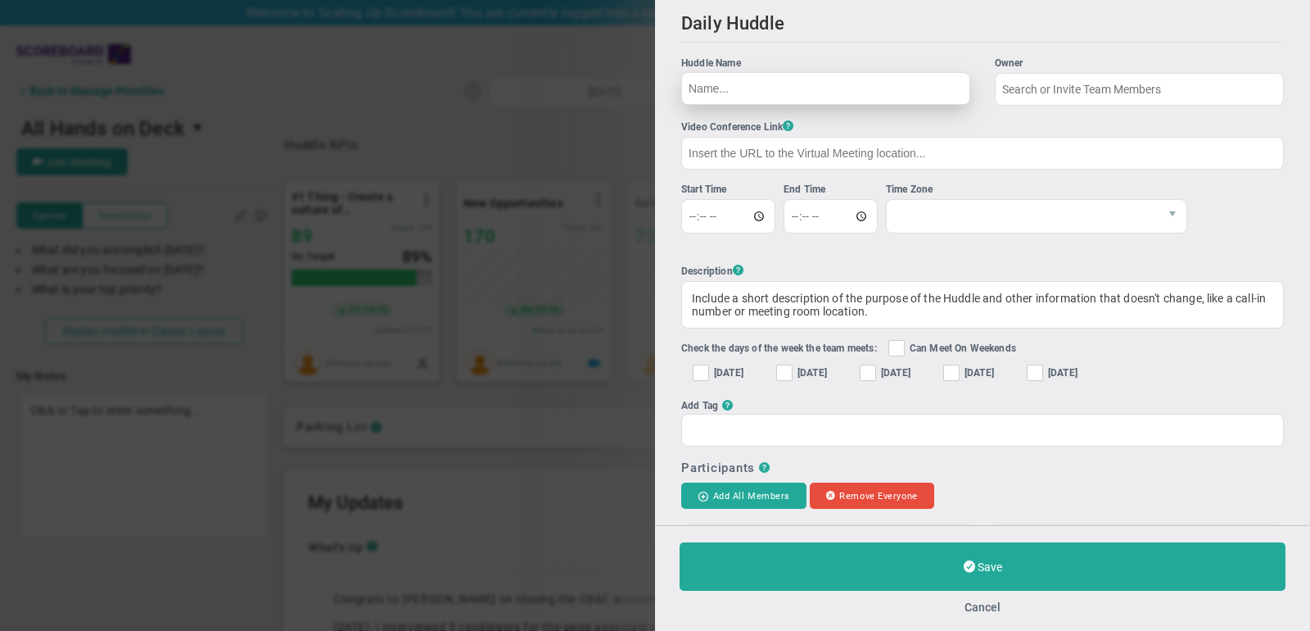
checkbox input "true"
type input "[PERSON_NAME]"
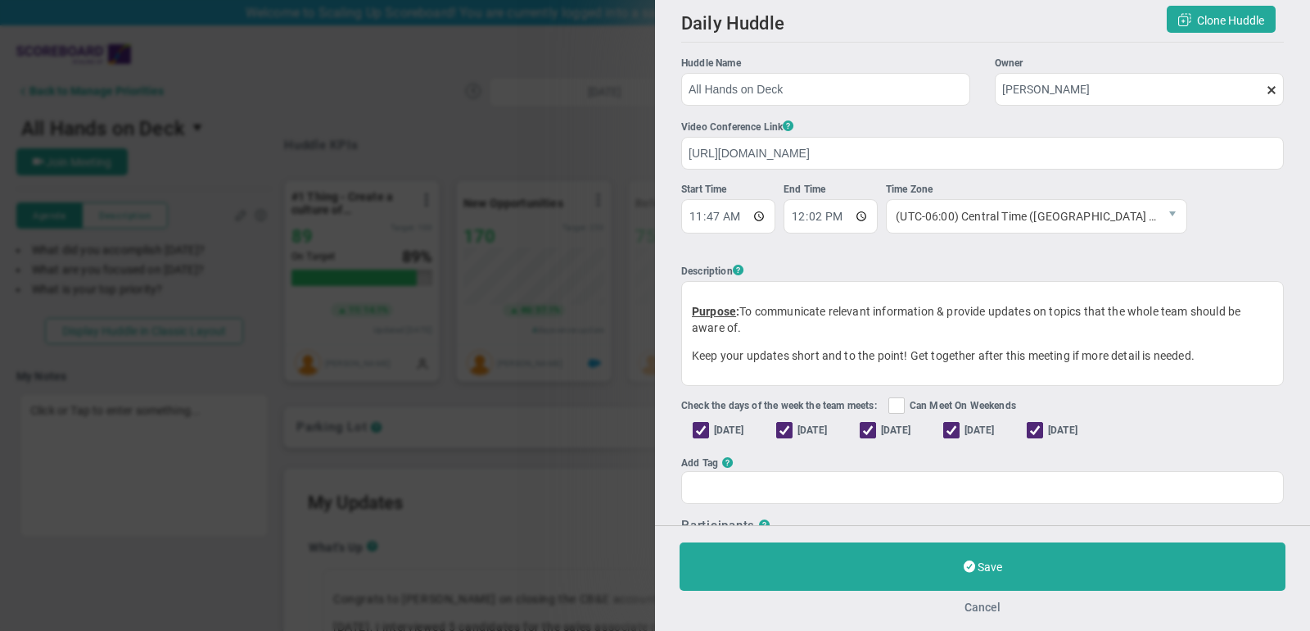
click at [979, 608] on button "Cancel" at bounding box center [983, 606] width 36 height 13
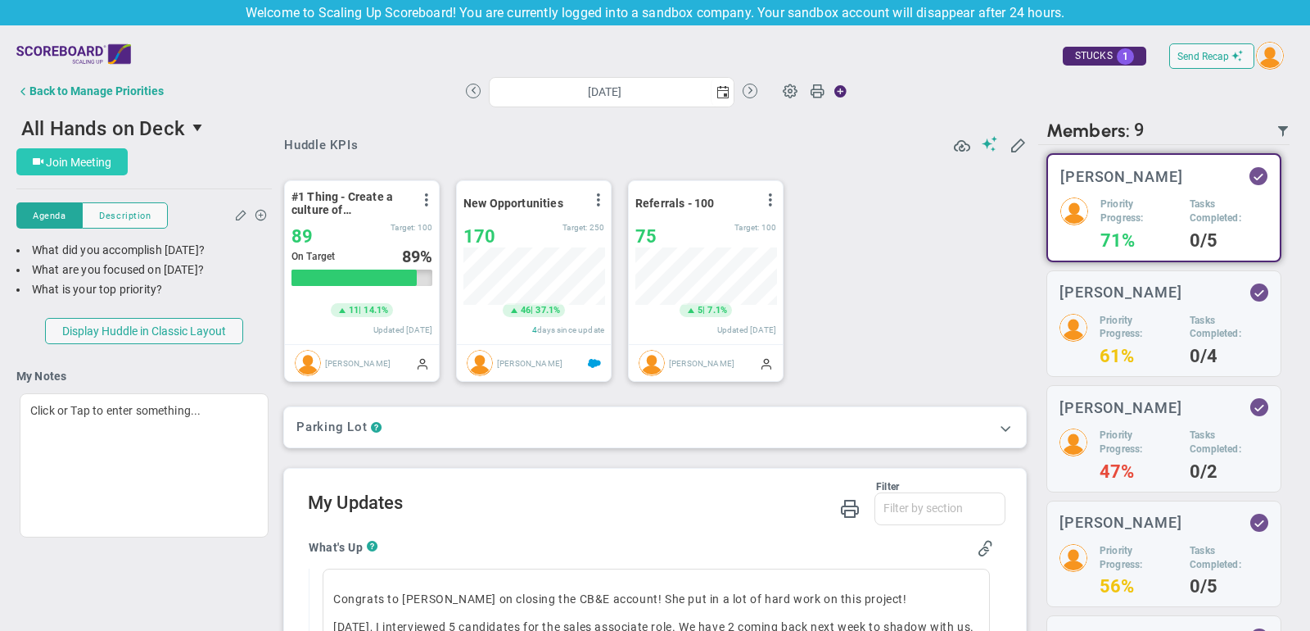
click at [77, 158] on span "Join Meeting" at bounding box center [79, 162] width 66 height 13
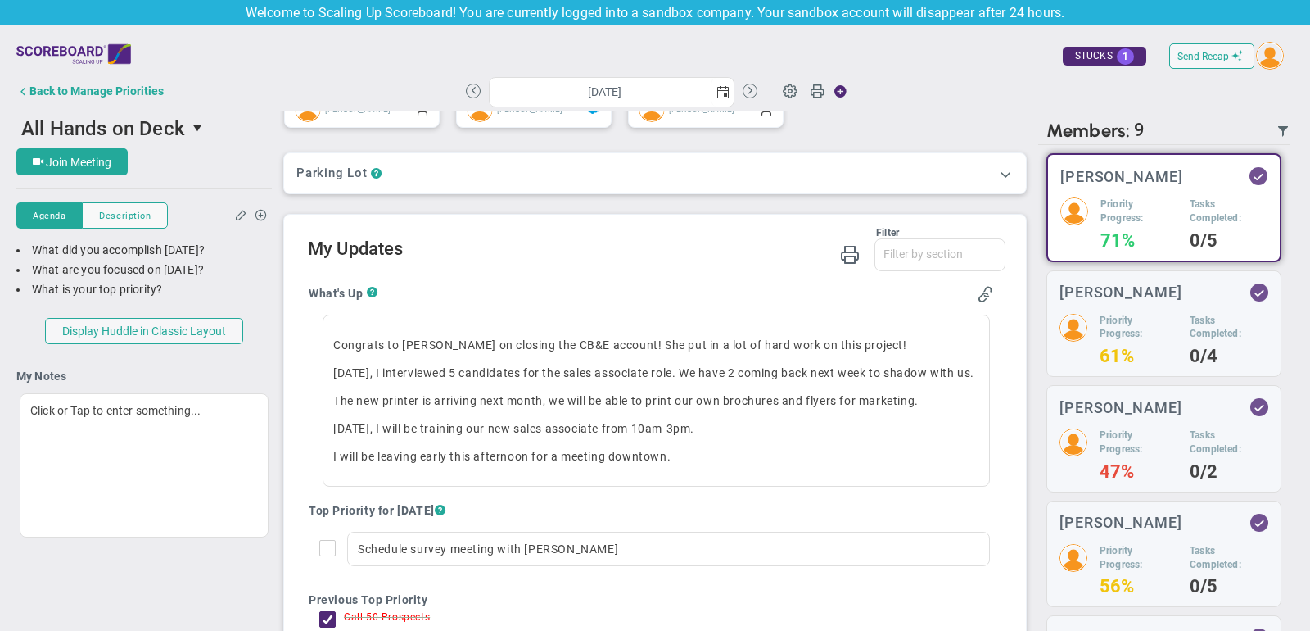
scroll to position [251, 0]
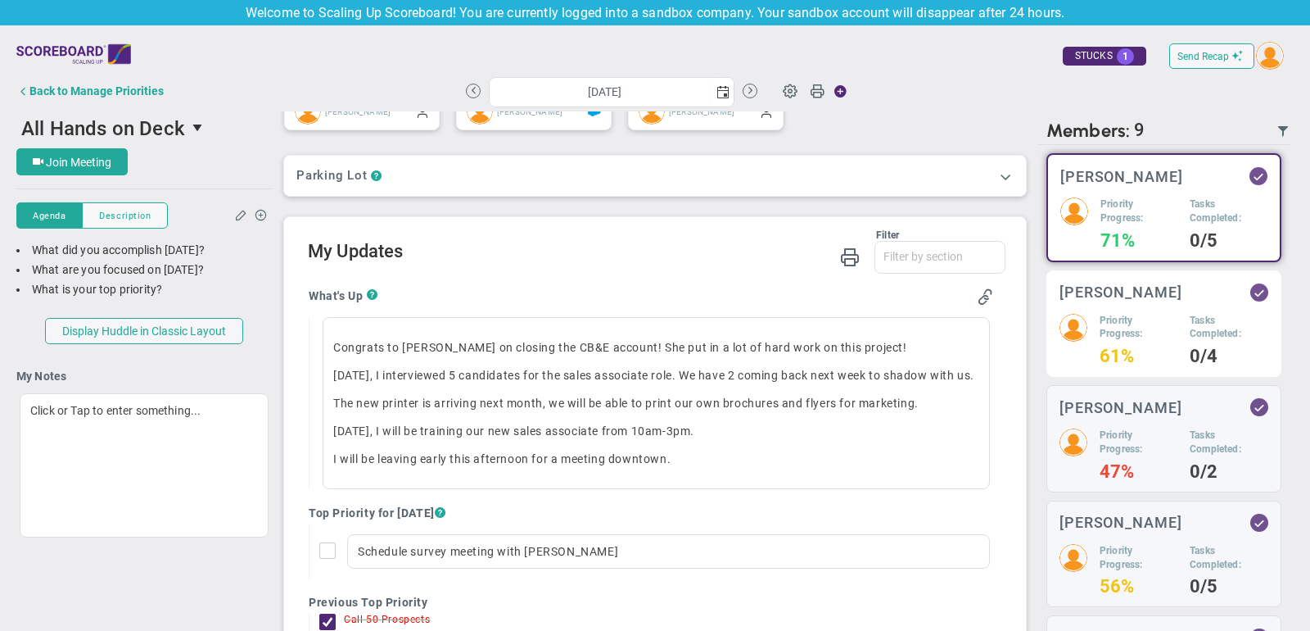
click at [1086, 324] on img at bounding box center [1074, 328] width 28 height 28
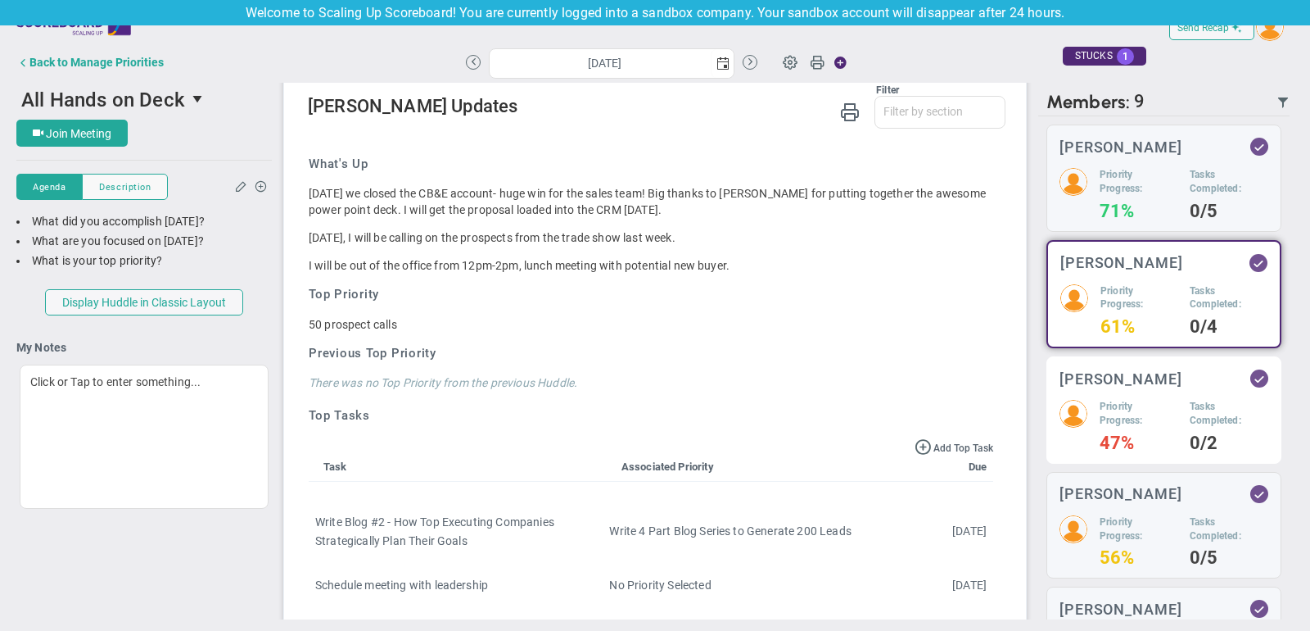
click at [1106, 413] on h5 "Priority Progress:" at bounding box center [1139, 414] width 78 height 28
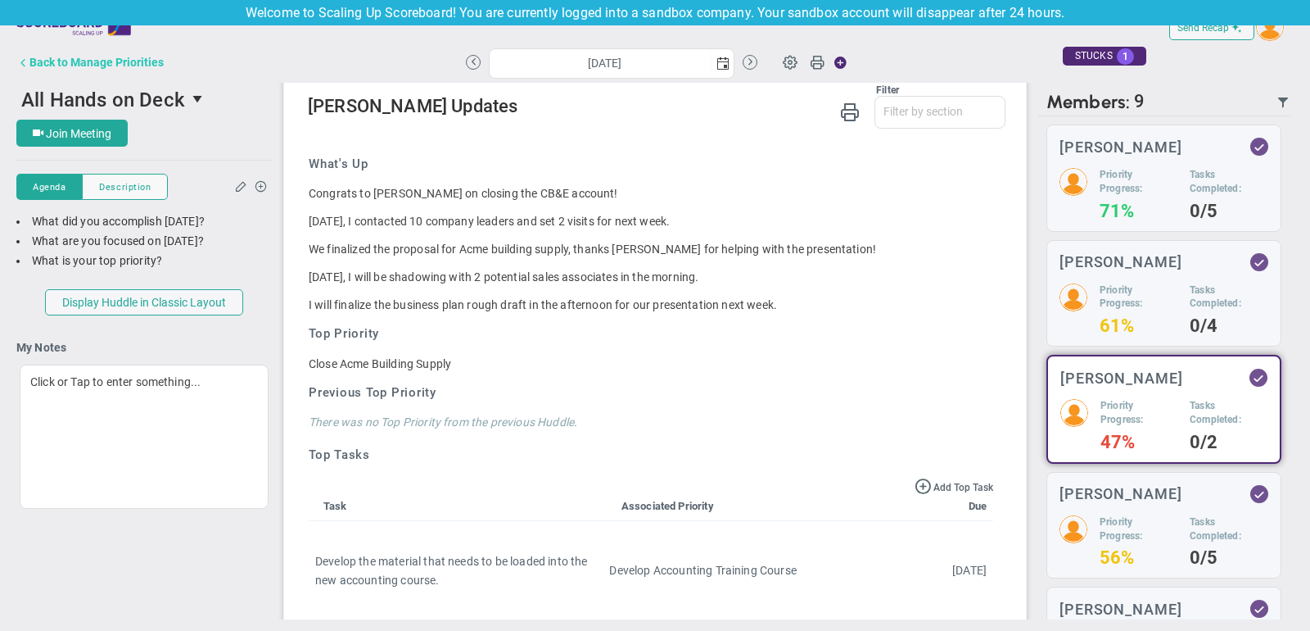
click at [138, 60] on div "Back to Manage Priorities" at bounding box center [96, 62] width 134 height 13
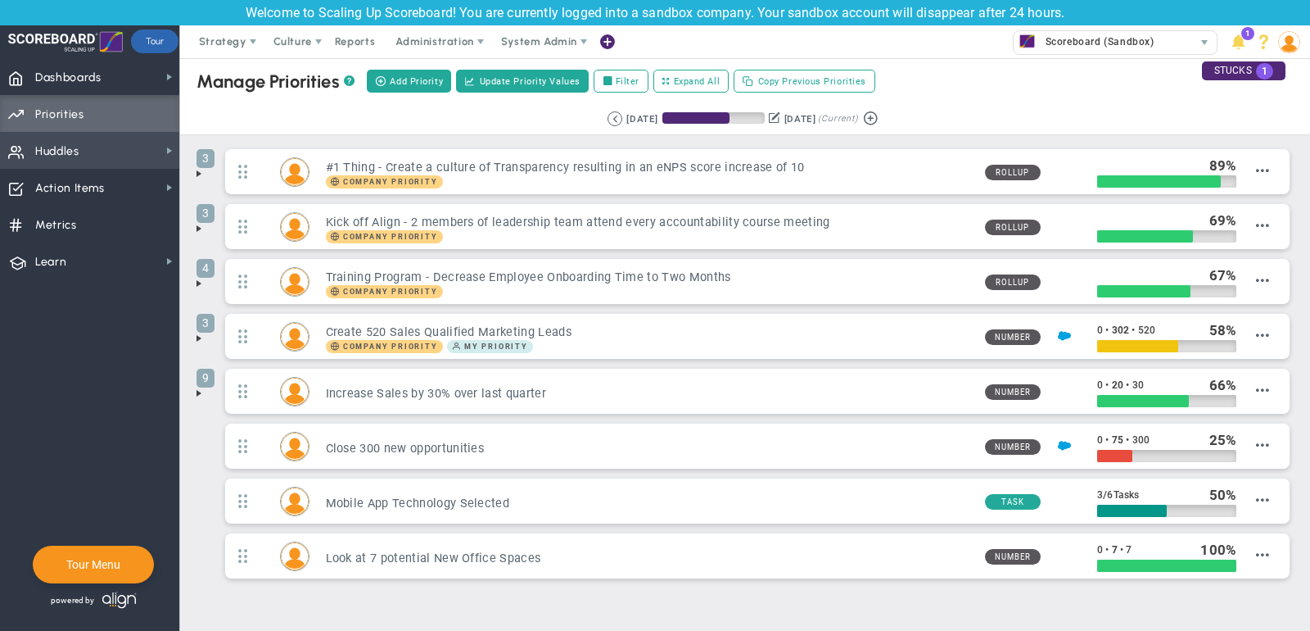
click at [115, 152] on span "Huddles Huddles" at bounding box center [89, 150] width 179 height 37
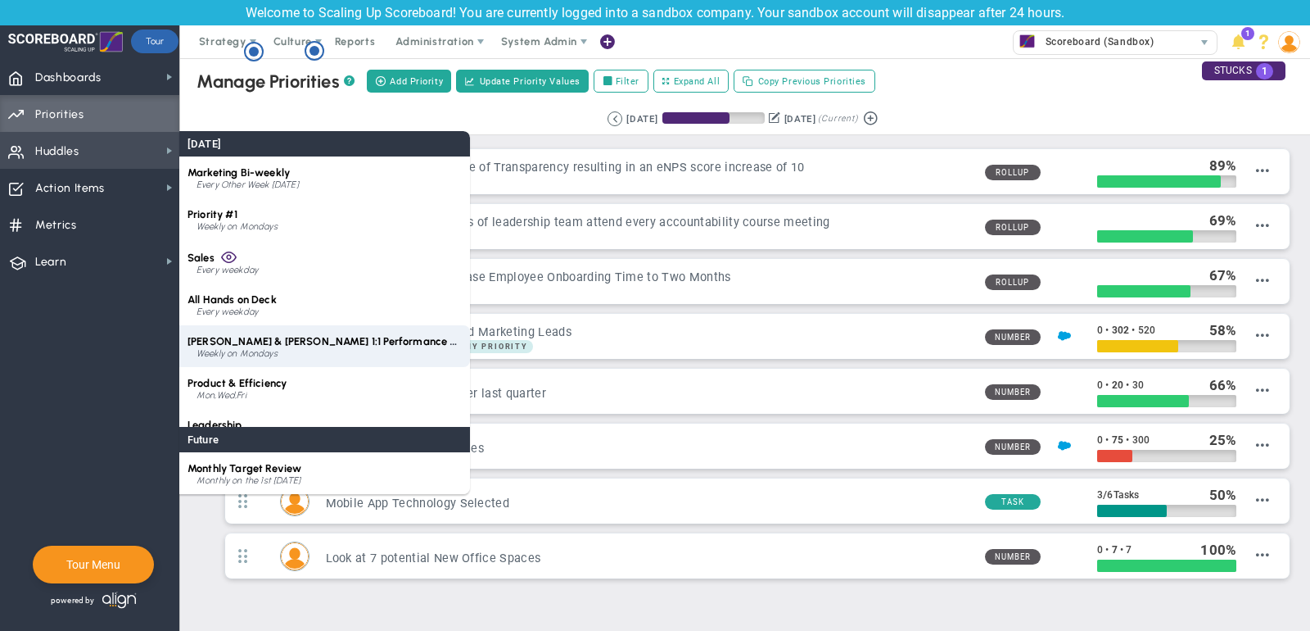
scroll to position [23, 0]
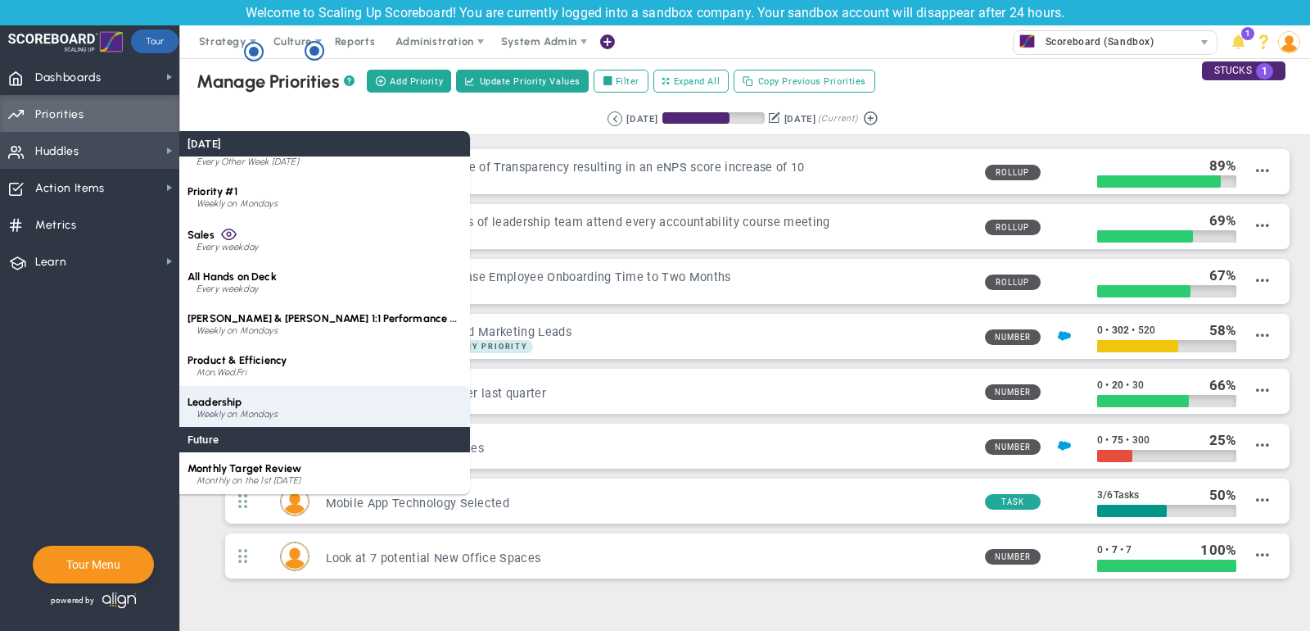
click at [294, 393] on div "Leadership Weekly on Mondays" at bounding box center [324, 407] width 291 height 42
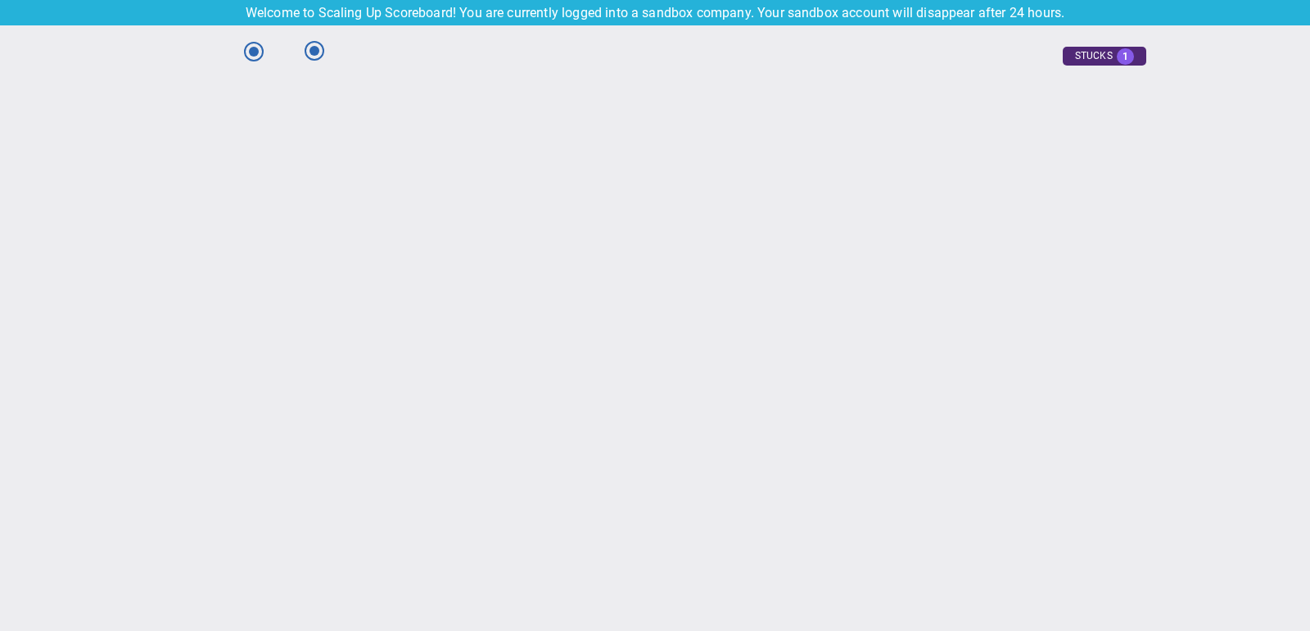
type input "Monday, September 15, 2025"
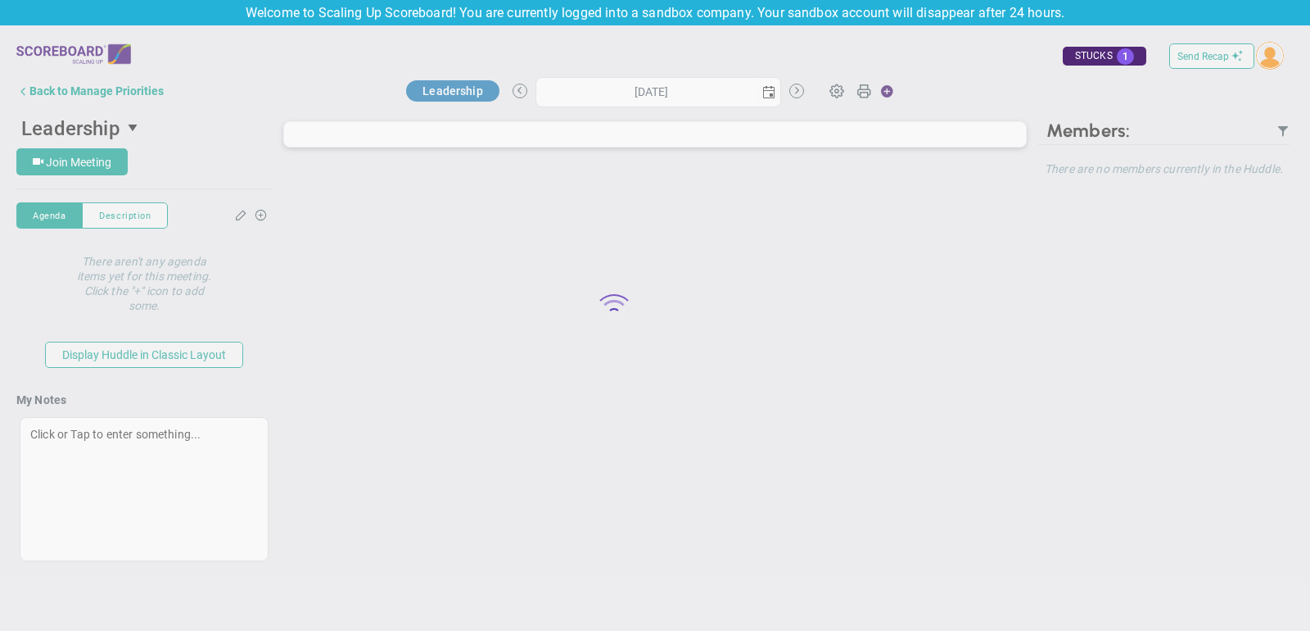
type input "Monday, September 15, 2025"
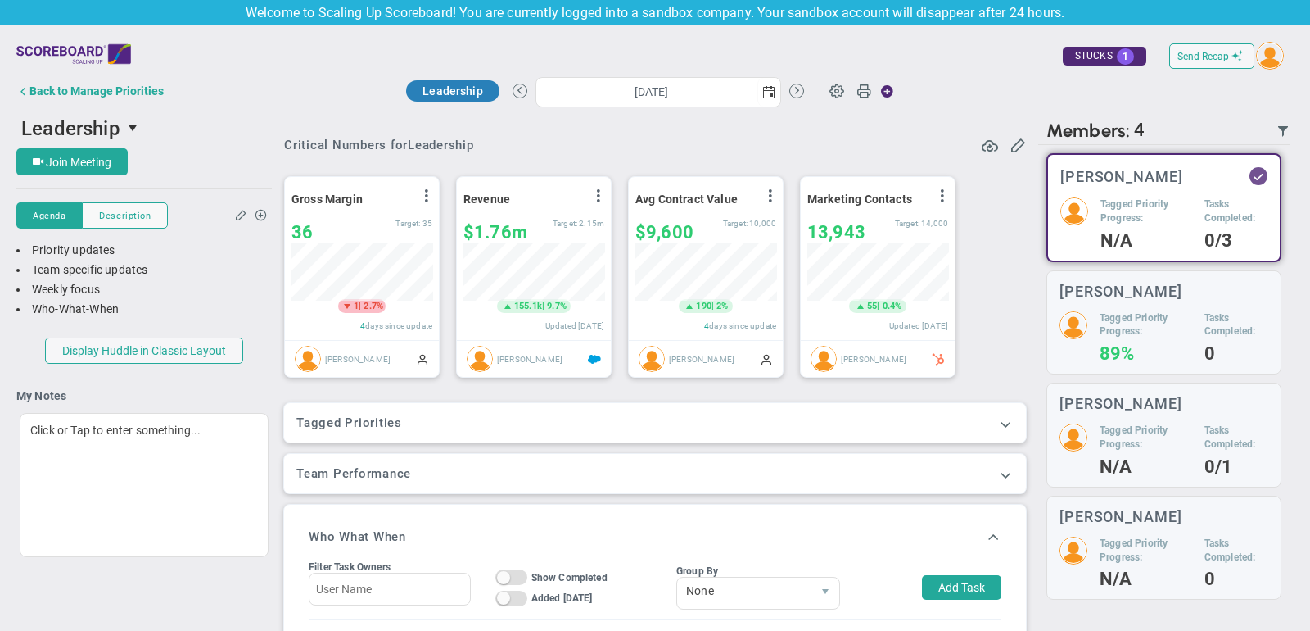
scroll to position [57, 141]
click at [1008, 423] on span at bounding box center [1006, 423] width 16 height 16
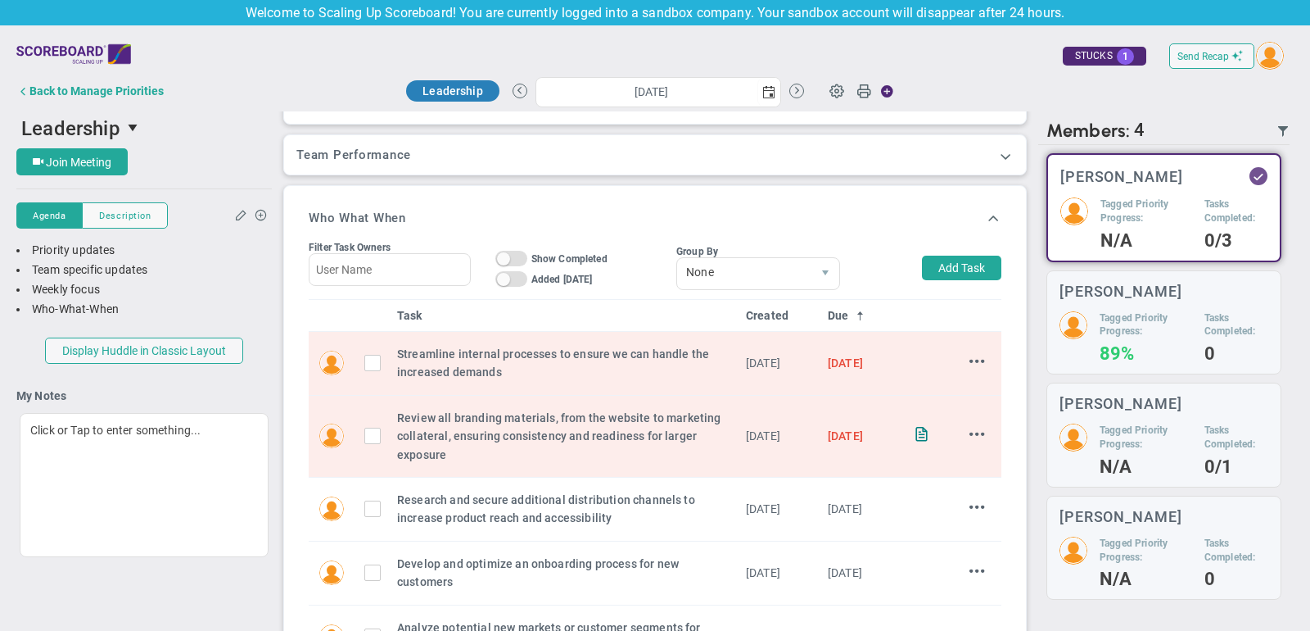
scroll to position [444, 0]
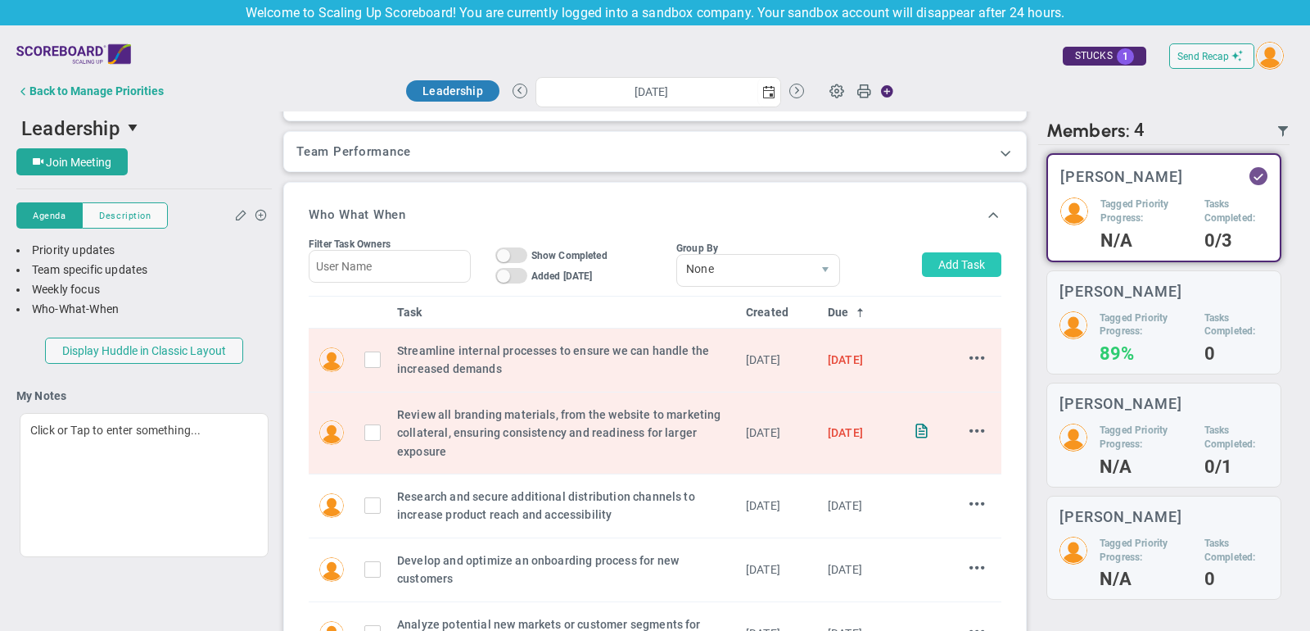
click at [970, 254] on button "Add Task" at bounding box center [961, 264] width 79 height 25
type input "[PERSON_NAME]"
type input "[DATE]"
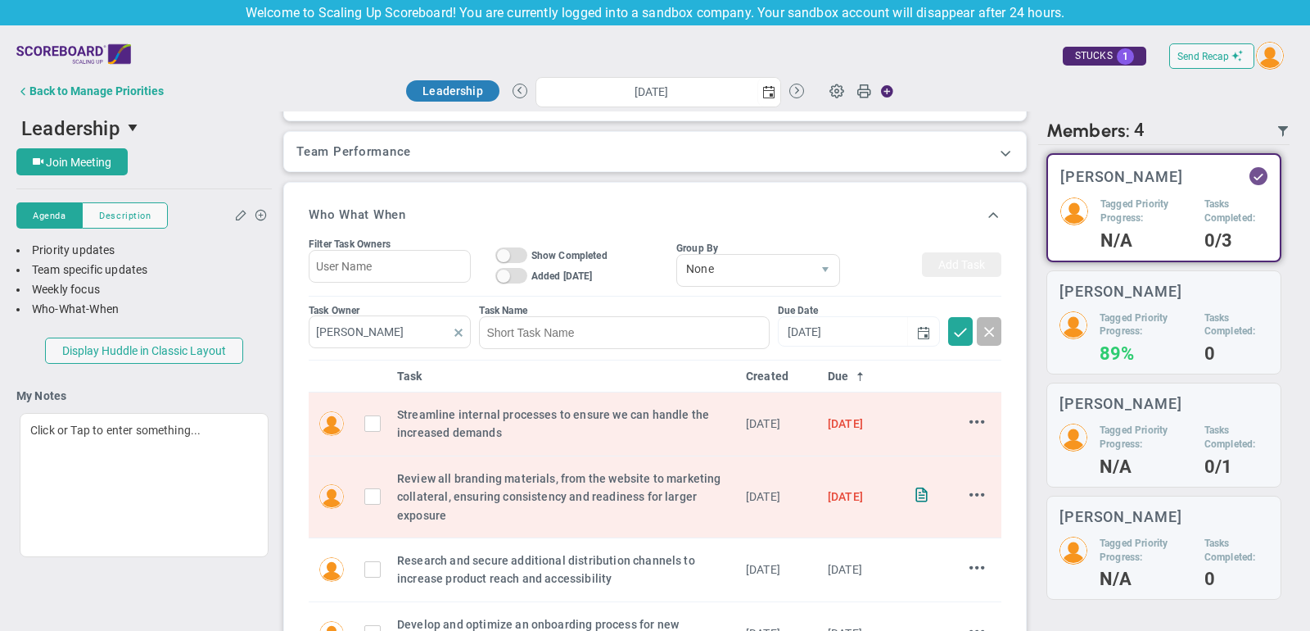
click at [458, 326] on span at bounding box center [458, 332] width 13 height 13
click at [409, 325] on input "text" at bounding box center [390, 331] width 162 height 33
click at [410, 363] on span "[PERSON_NAME]" at bounding box center [395, 365] width 90 height 11
type input "[PERSON_NAME]"
click at [550, 335] on input at bounding box center [624, 332] width 290 height 33
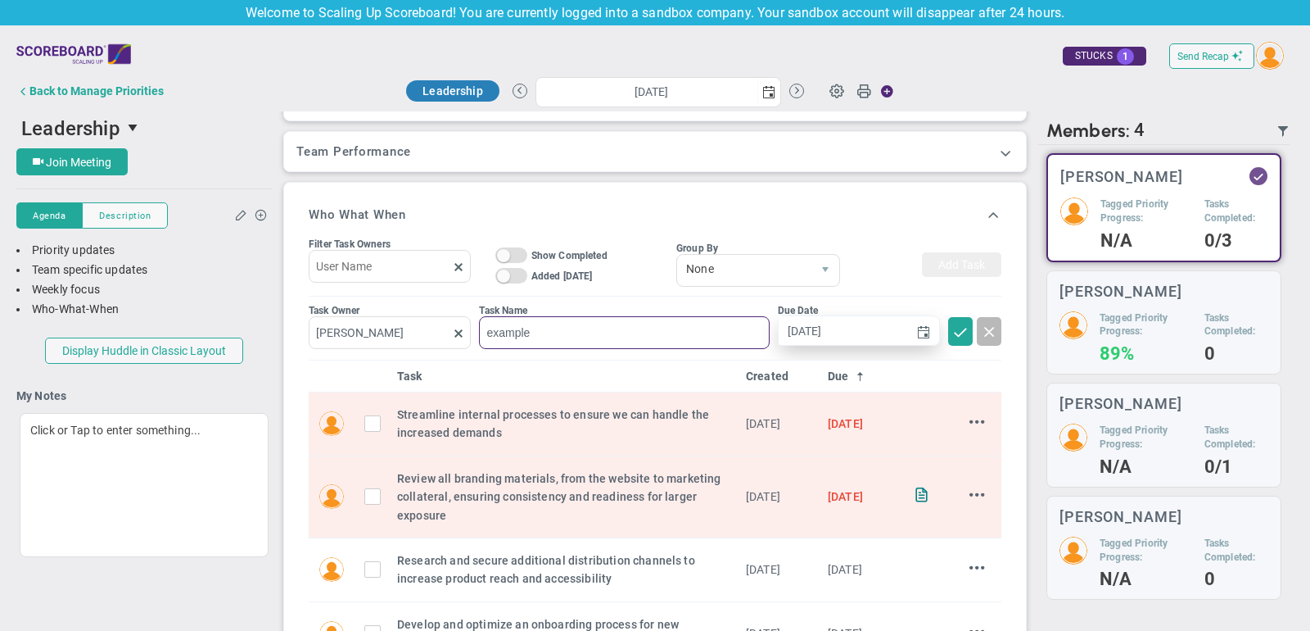
type input "example"
click at [881, 331] on input "[DATE]" at bounding box center [843, 330] width 129 height 29
click at [925, 326] on span "select" at bounding box center [923, 332] width 13 height 13
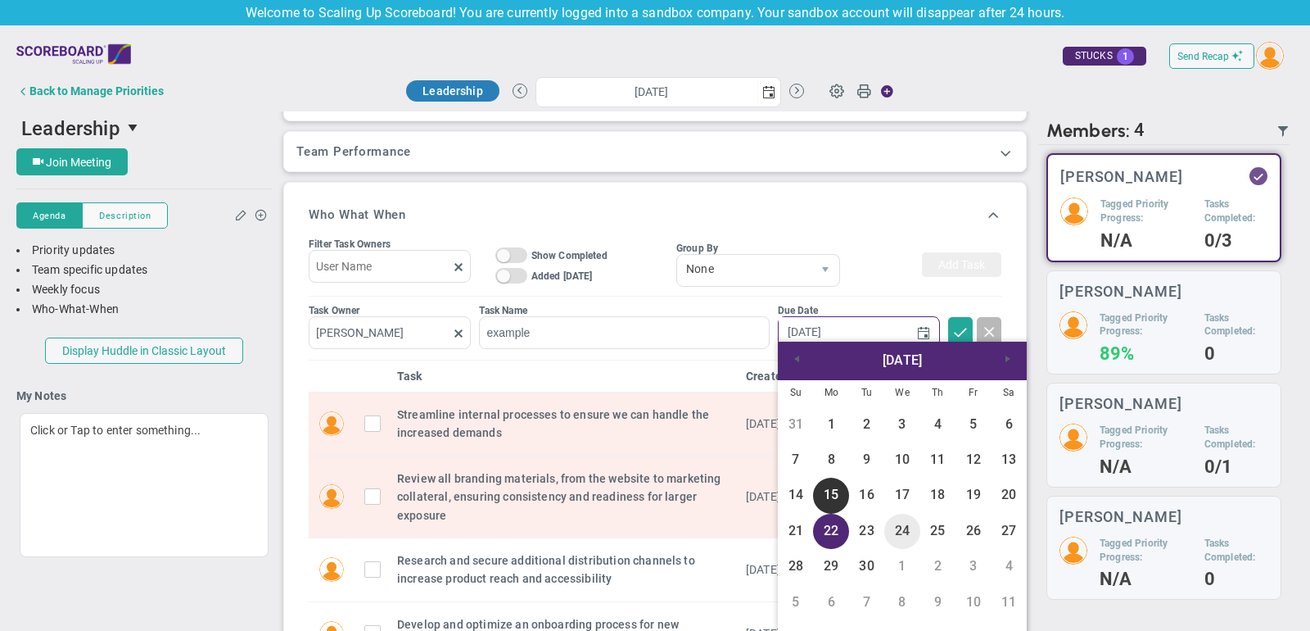
click at [914, 524] on link "24" at bounding box center [902, 531] width 35 height 35
type input "9/24/2025"
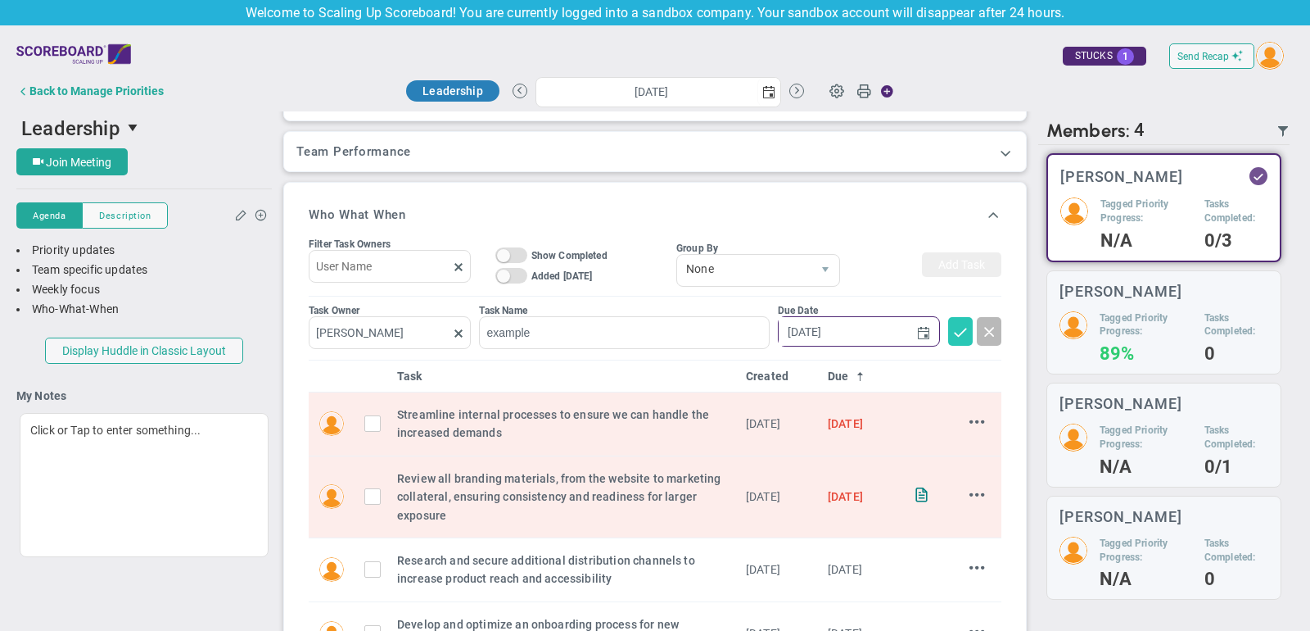
click at [953, 329] on span at bounding box center [961, 331] width 16 height 16
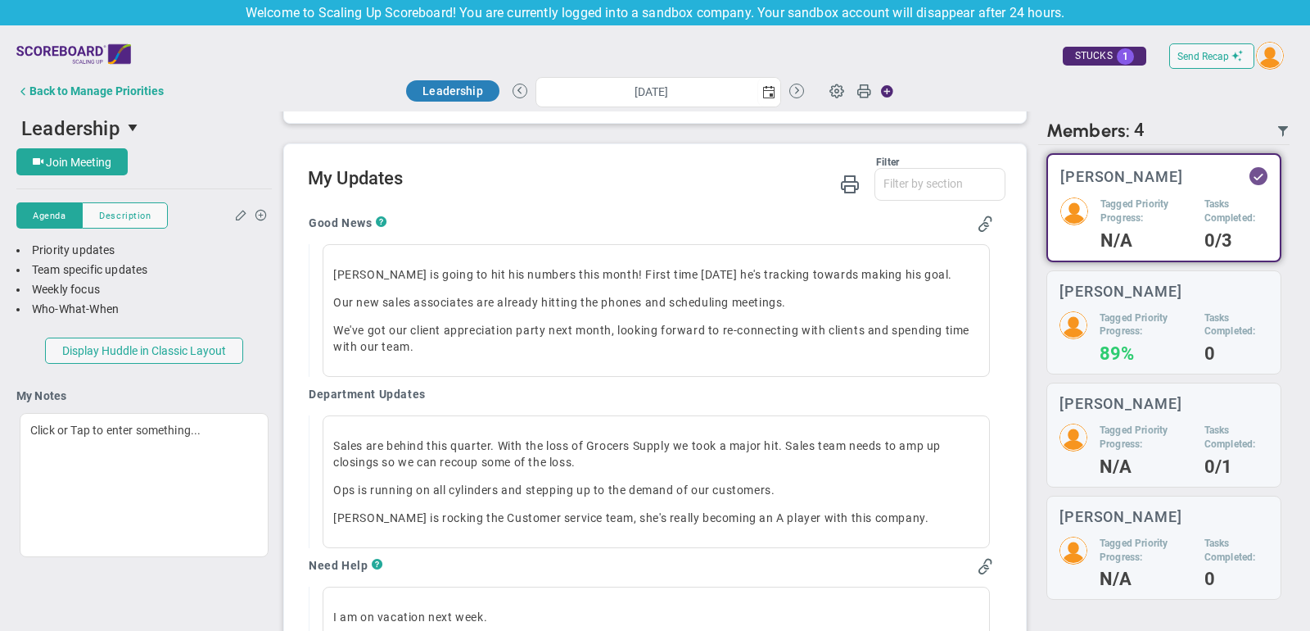
scroll to position [1032, 0]
click at [135, 88] on div "Back to Manage Priorities" at bounding box center [96, 90] width 134 height 13
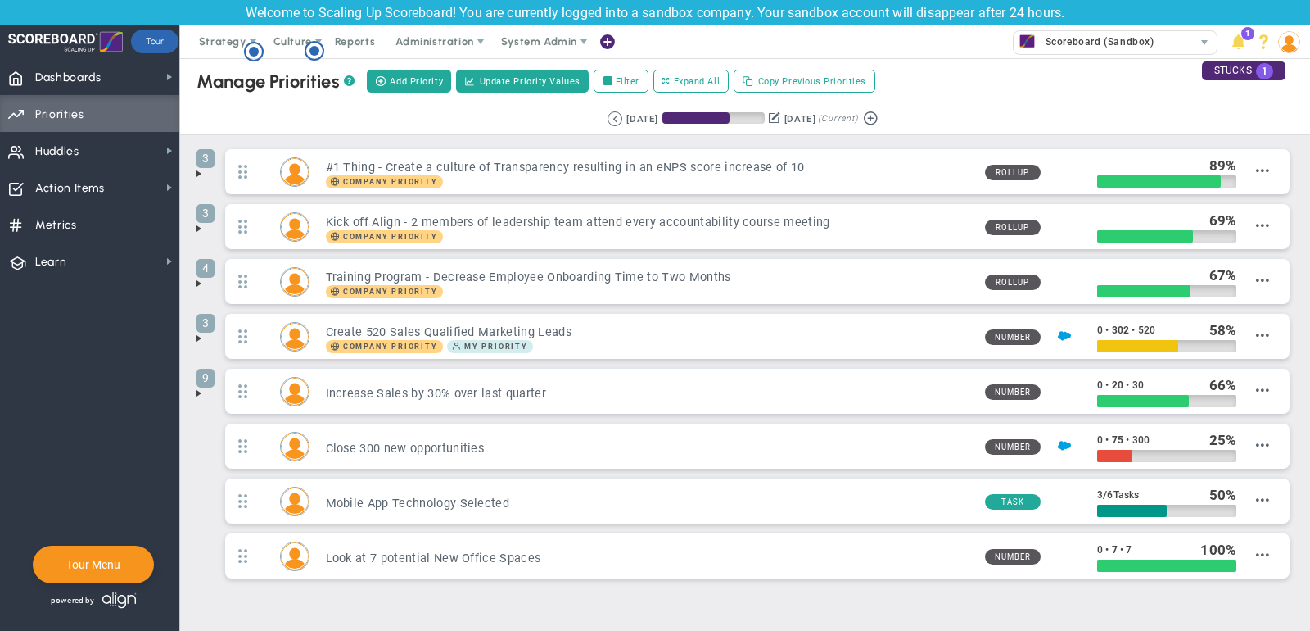
click at [201, 172] on span at bounding box center [198, 173] width 13 height 13
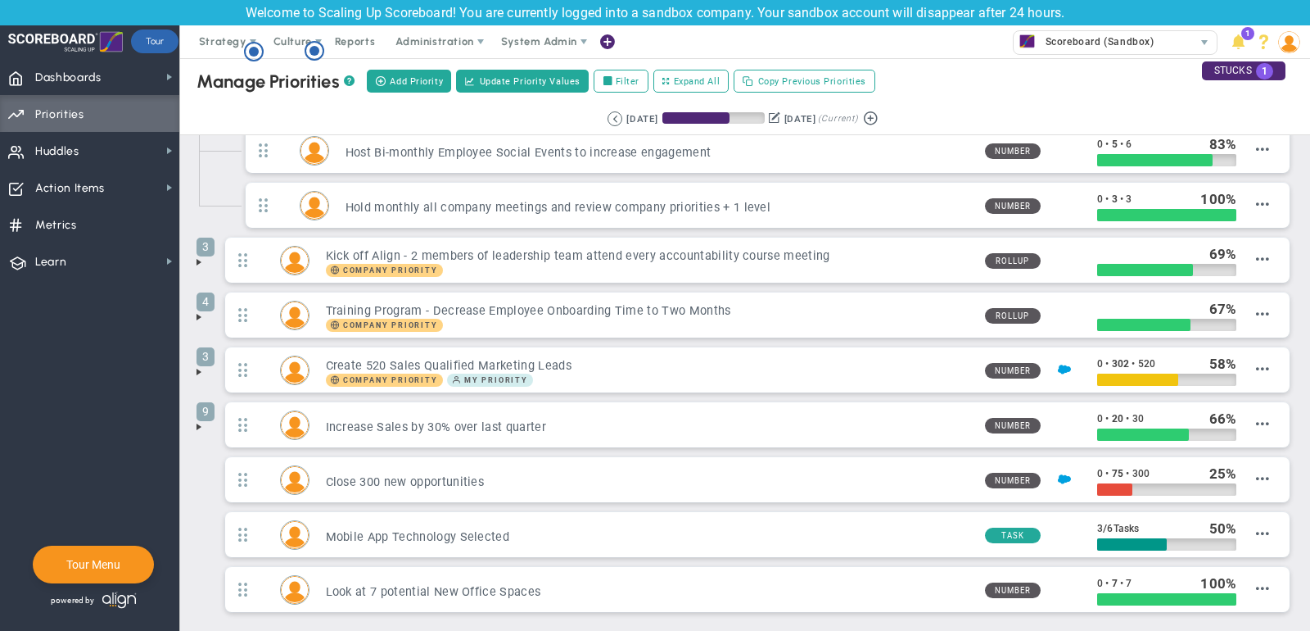
scroll to position [132, 0]
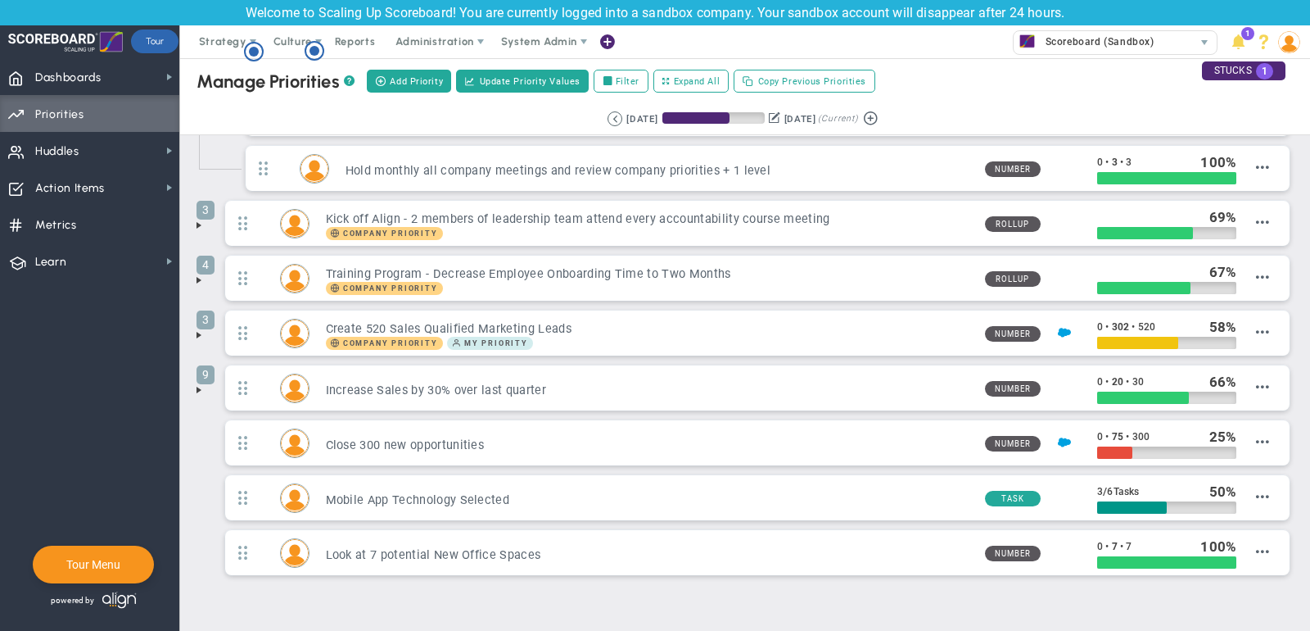
click at [200, 383] on span at bounding box center [198, 389] width 13 height 13
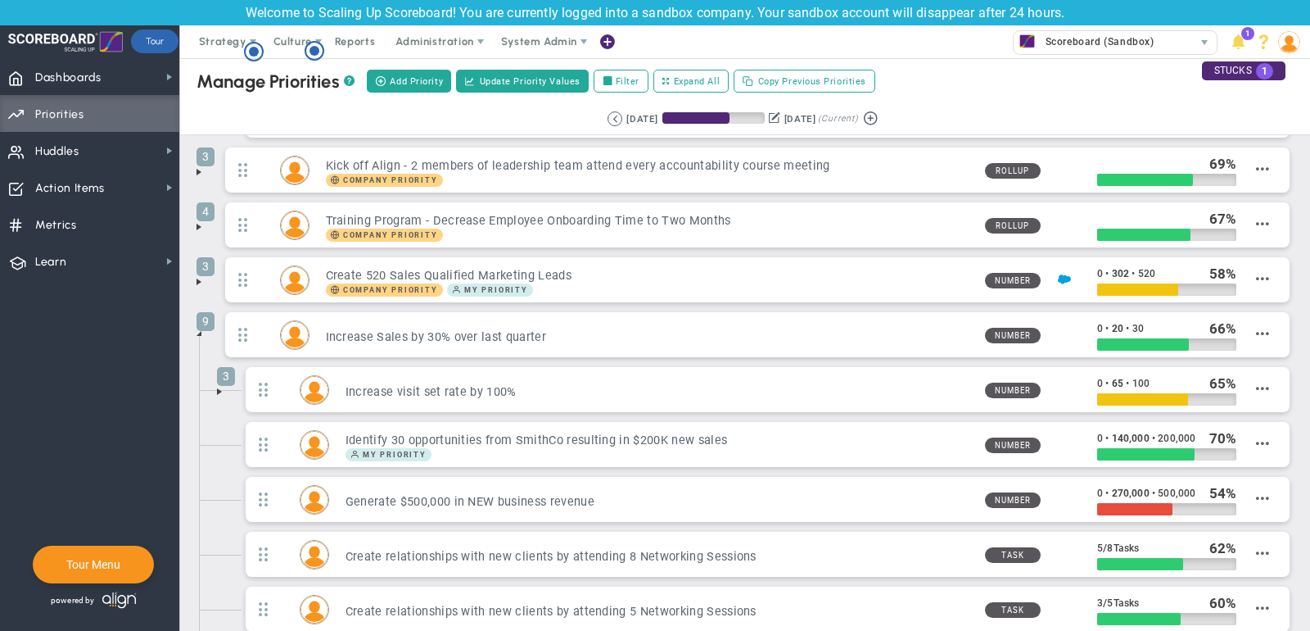
click at [221, 385] on span at bounding box center [219, 391] width 13 height 13
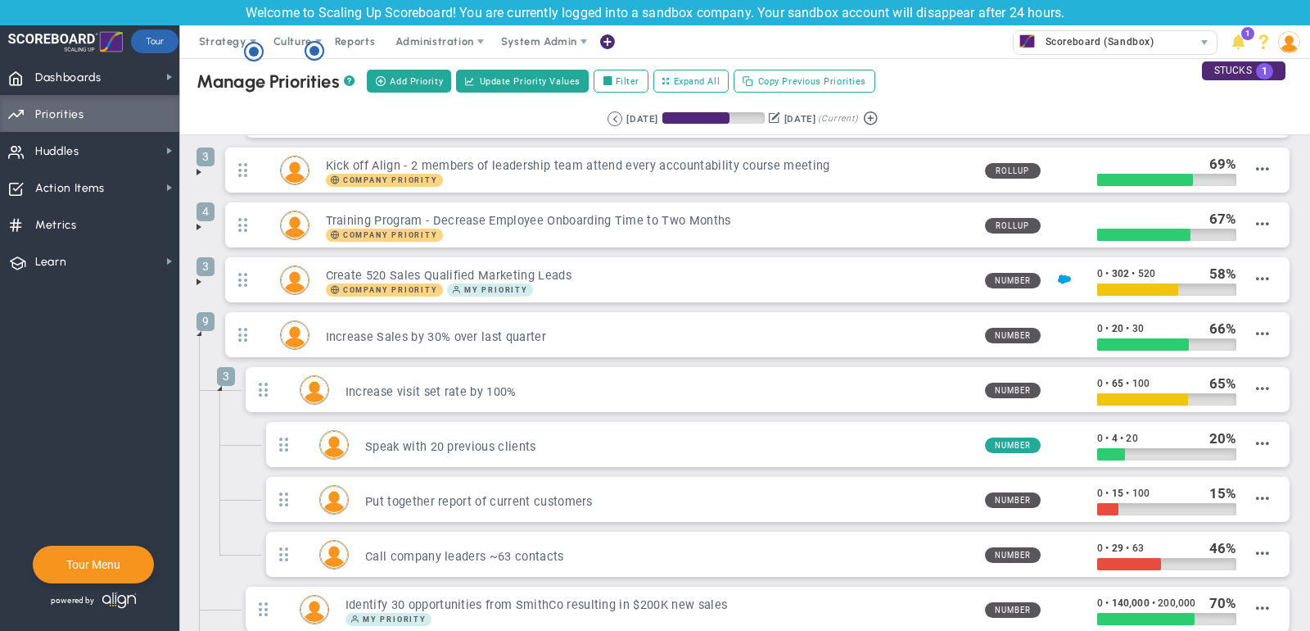
scroll to position [293, 0]
